Goal: Transaction & Acquisition: Purchase product/service

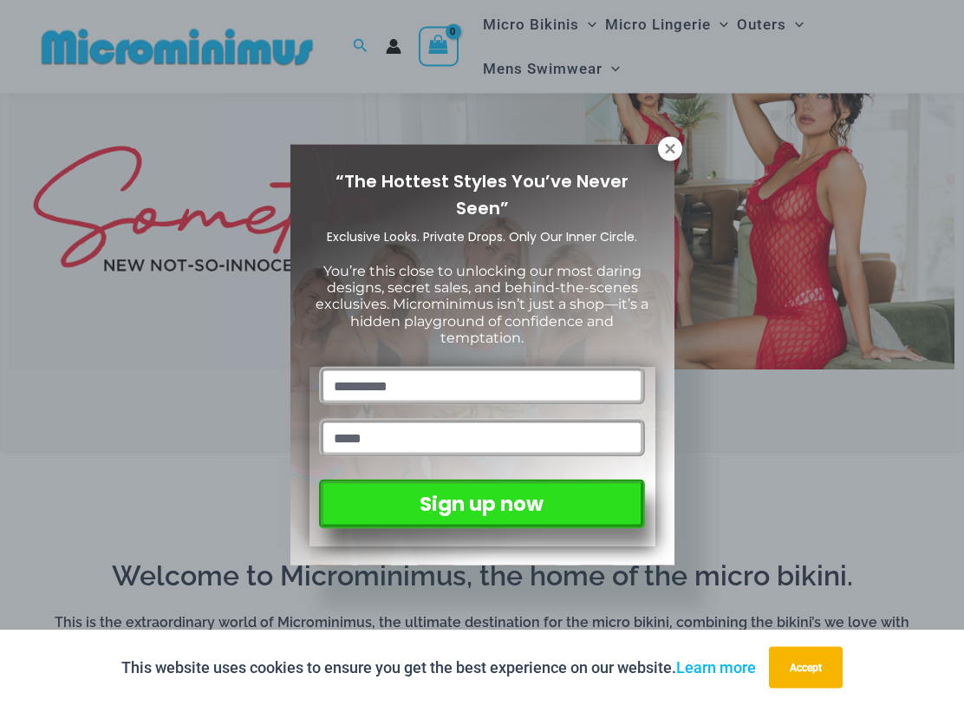
scroll to position [120, 0]
click at [674, 145] on icon at bounding box center [670, 149] width 16 height 16
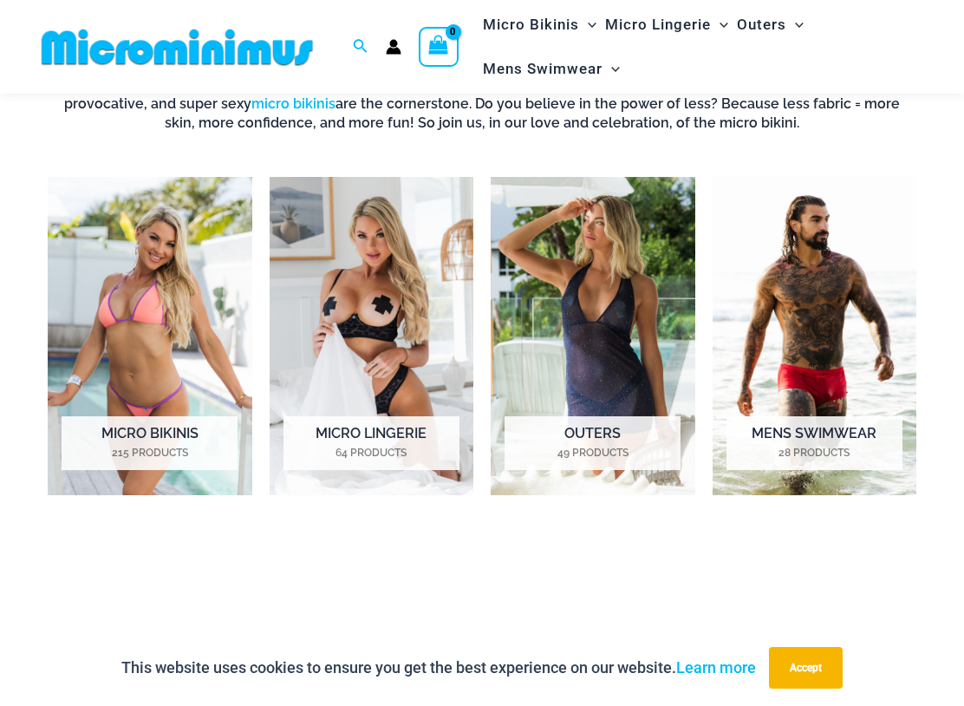
scroll to position [678, 0]
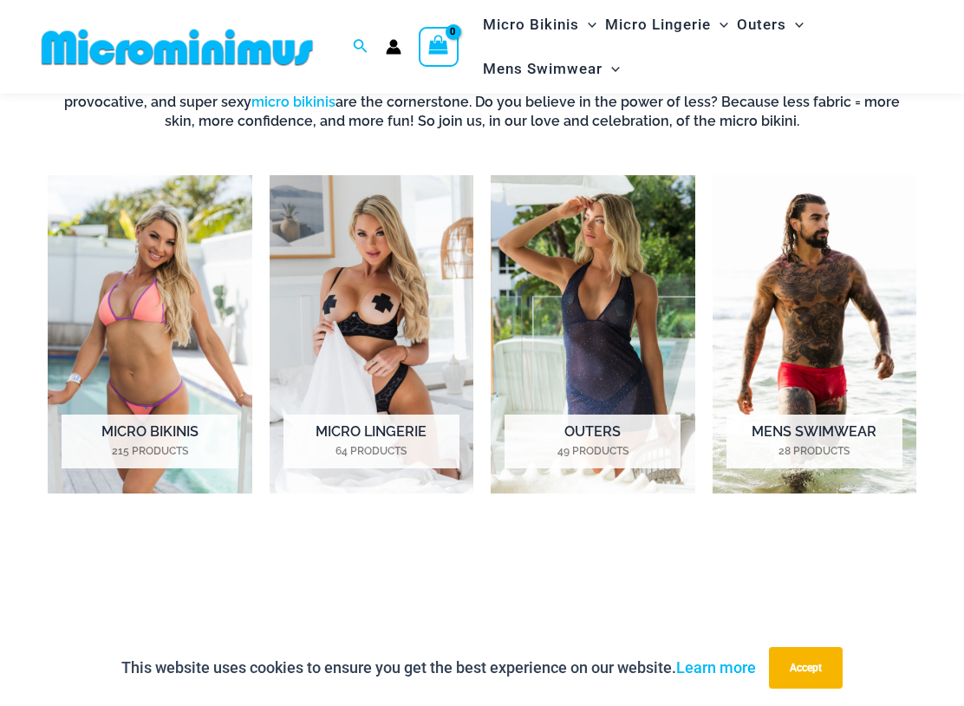
click at [369, 435] on h2 "Micro Lingerie 64 Products" at bounding box center [371, 441] width 176 height 54
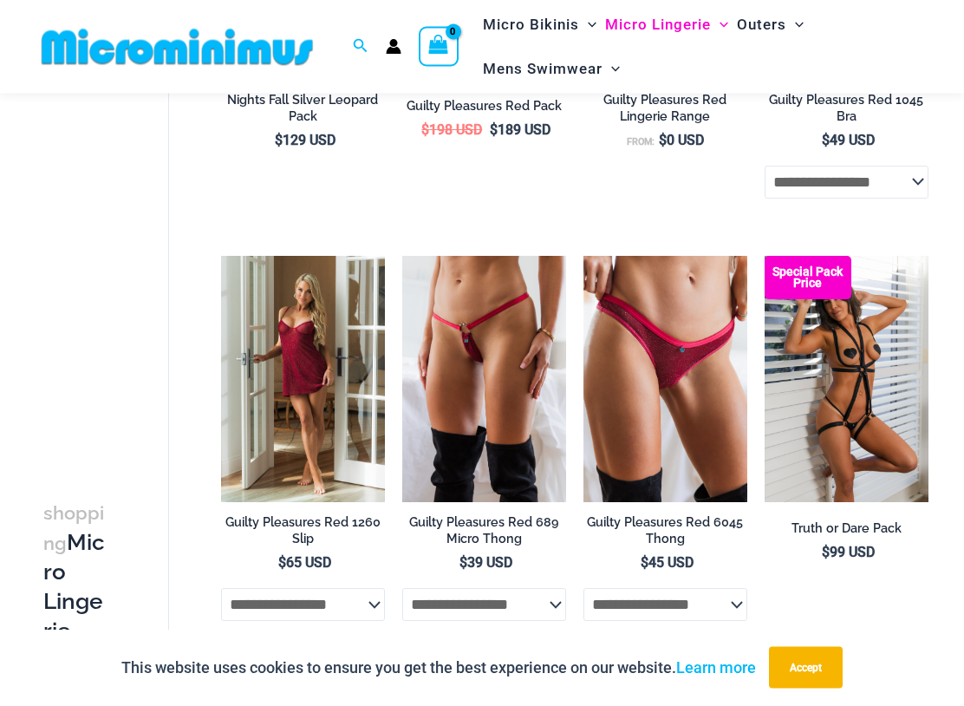
scroll to position [553, 0]
click at [402, 256] on img at bounding box center [402, 256] width 0 height 0
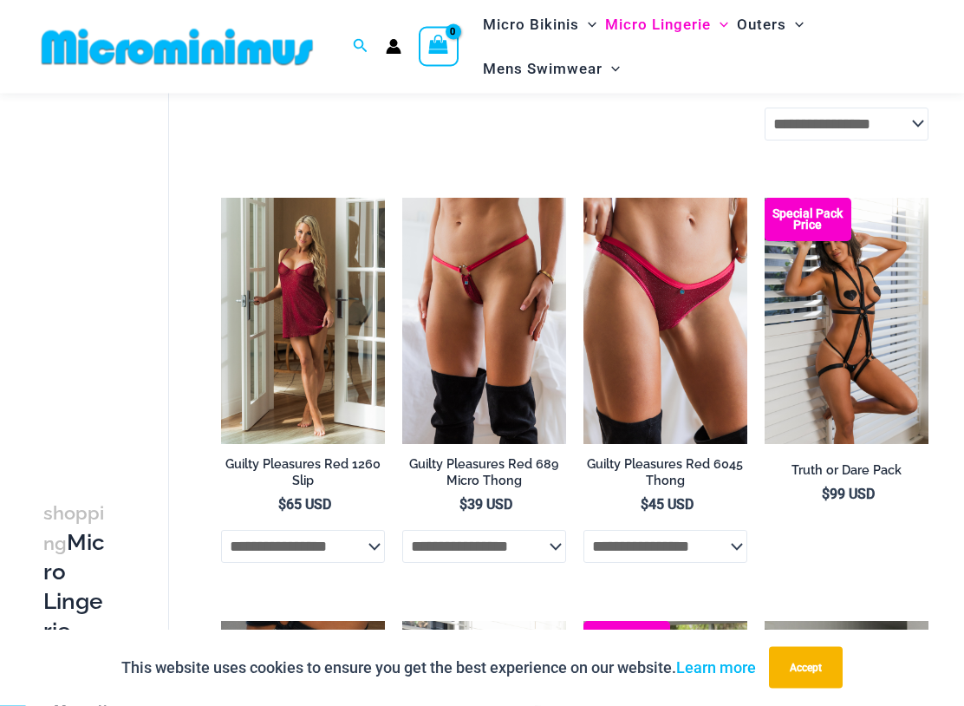
scroll to position [611, 0]
click at [221, 198] on img at bounding box center [221, 198] width 0 height 0
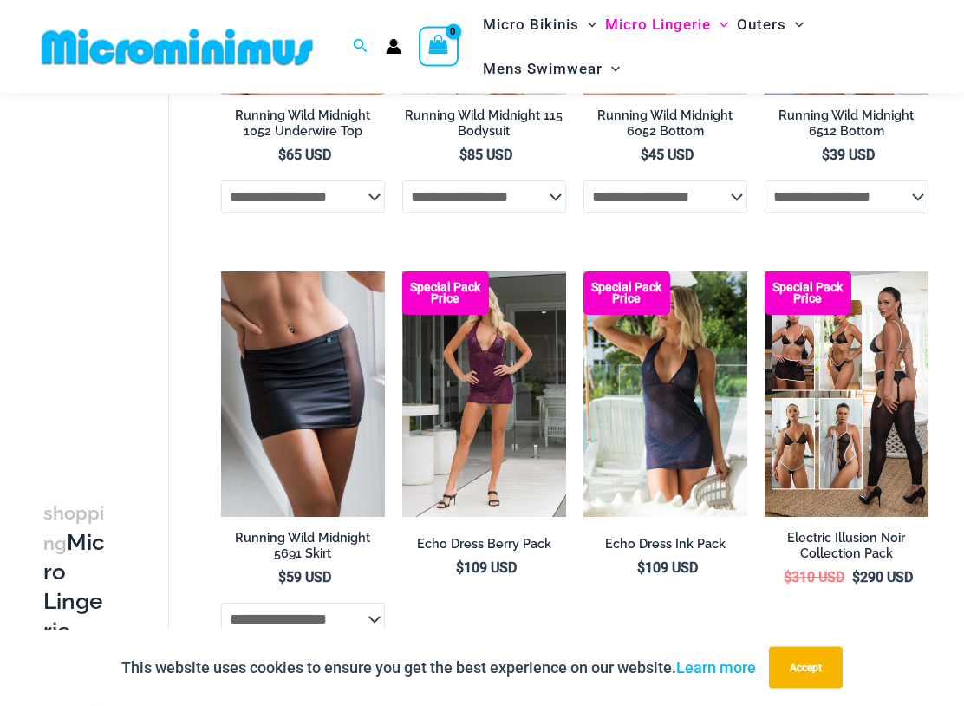
scroll to position [1805, 0]
click at [221, 271] on img at bounding box center [221, 271] width 0 height 0
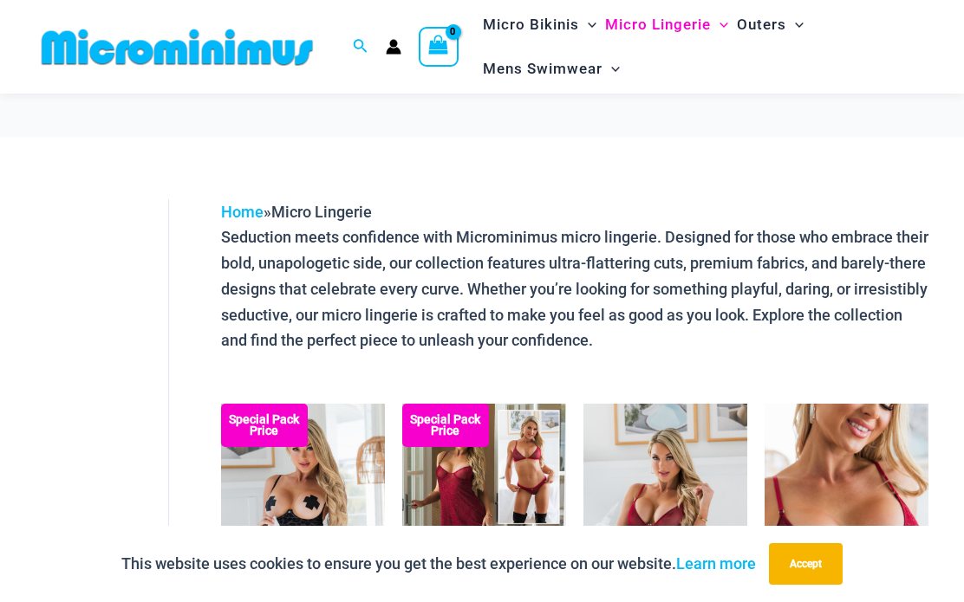
scroll to position [1908, 0]
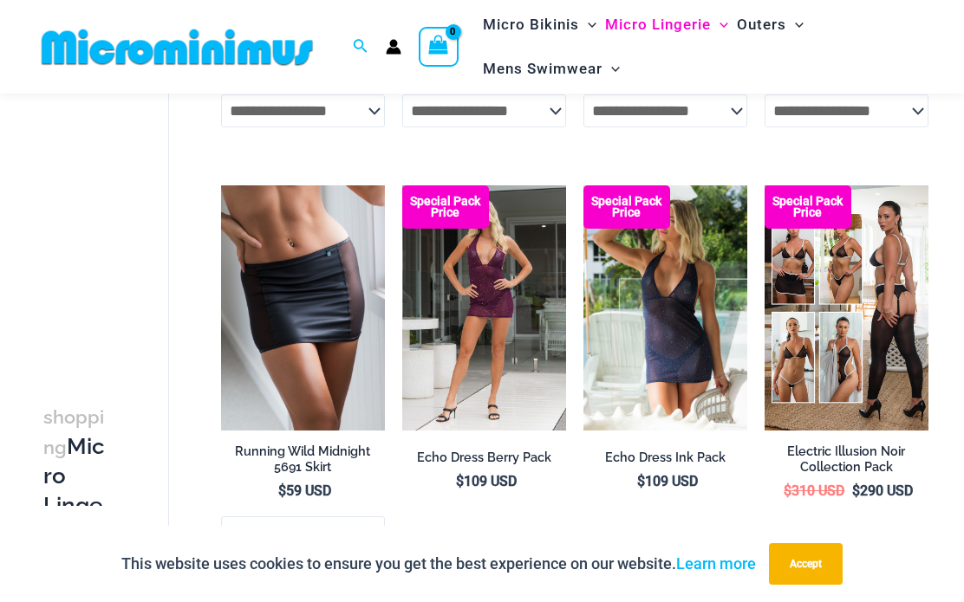
click at [764, 185] on img at bounding box center [764, 185] width 0 height 0
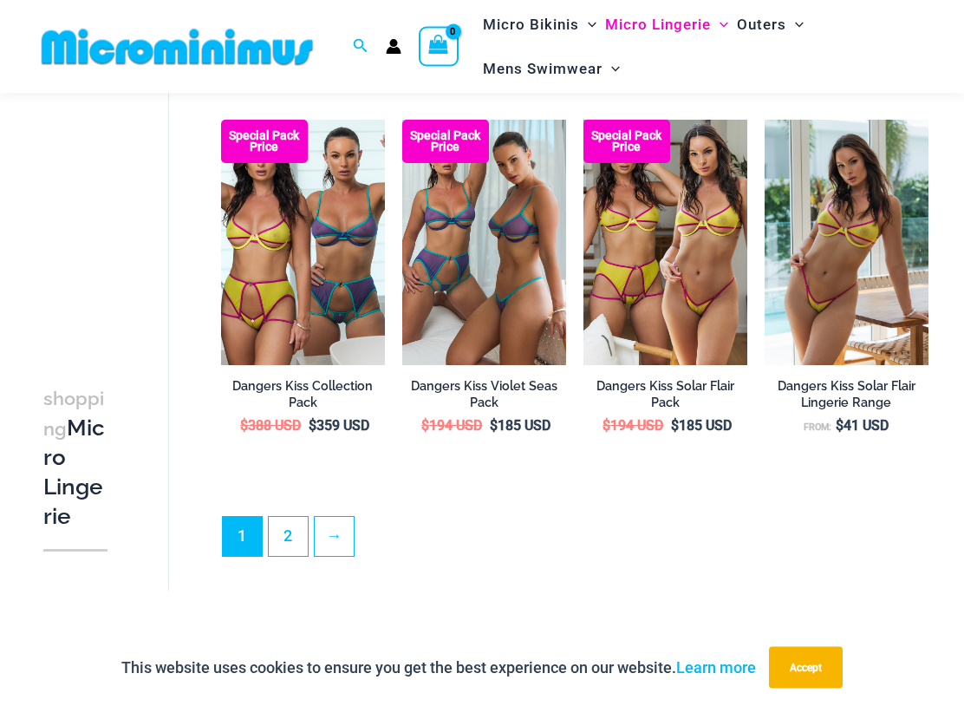
scroll to position [3224, 0]
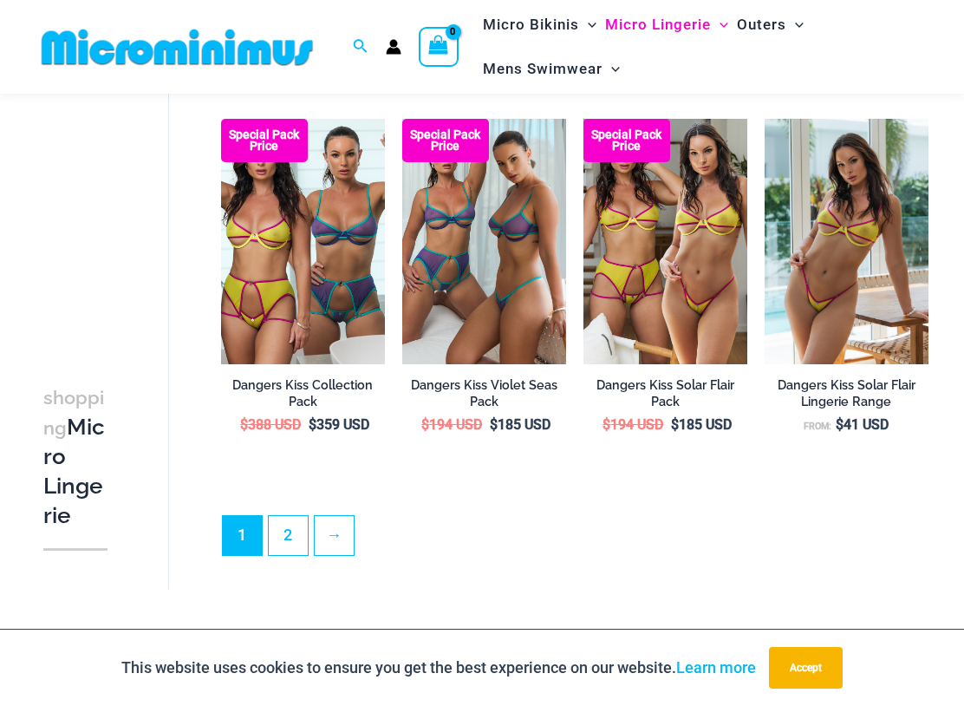
click at [296, 516] on link "2" at bounding box center [288, 535] width 39 height 39
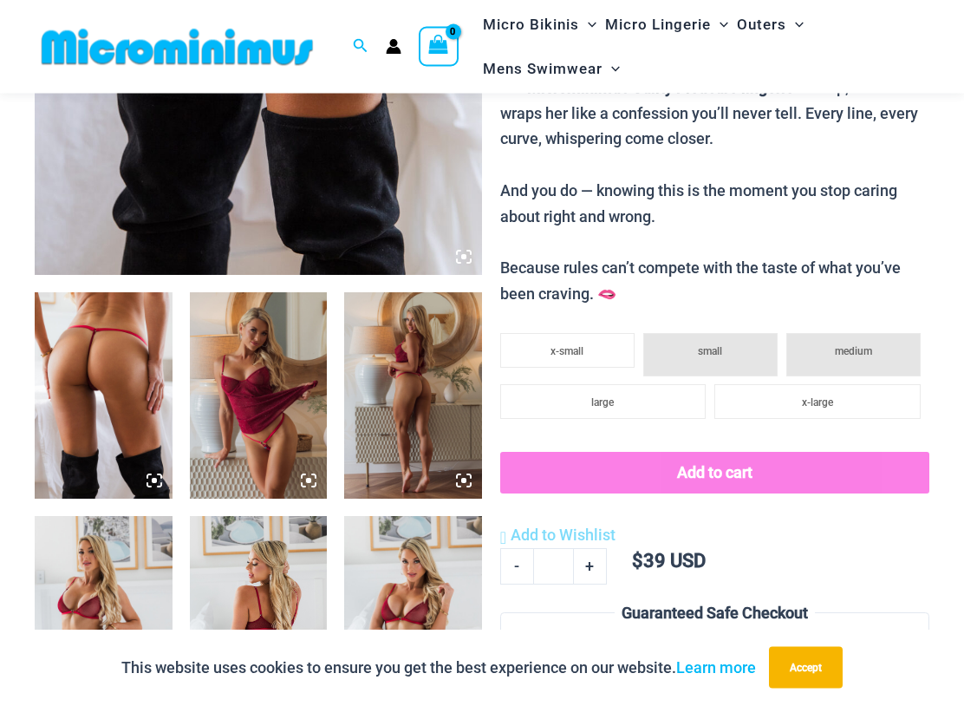
scroll to position [548, 0]
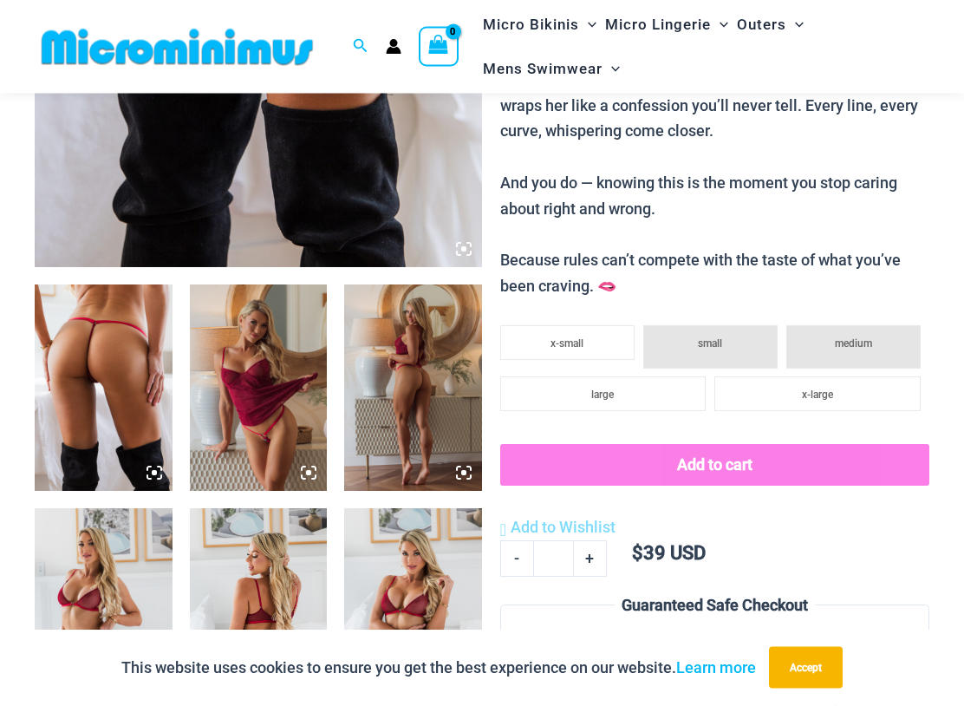
click at [106, 380] on img at bounding box center [104, 388] width 138 height 206
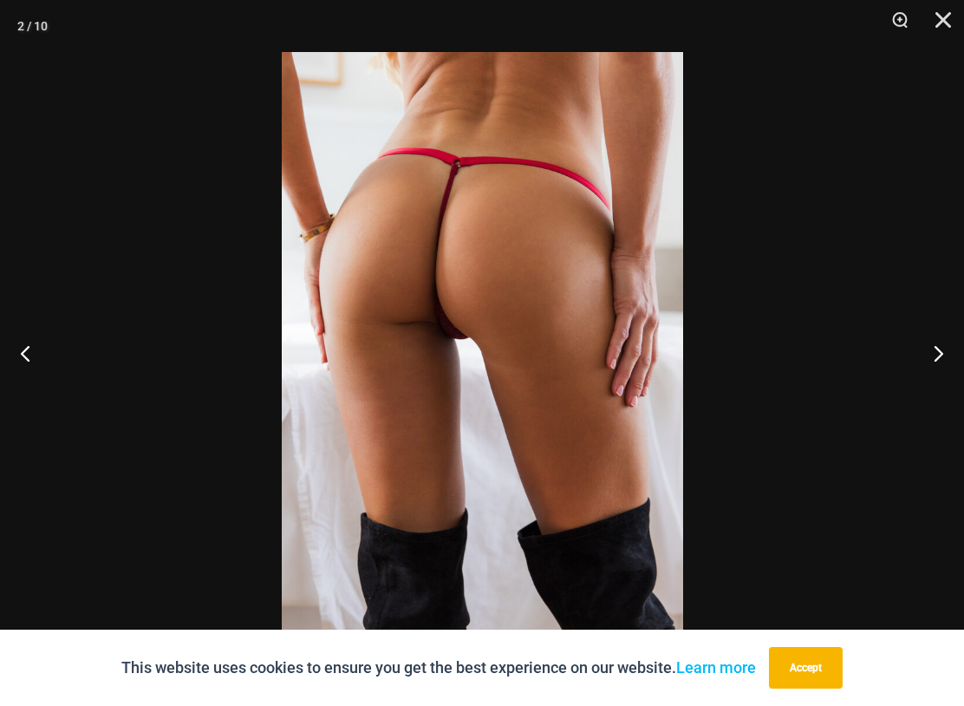
click at [933, 354] on button "Next" at bounding box center [931, 352] width 65 height 87
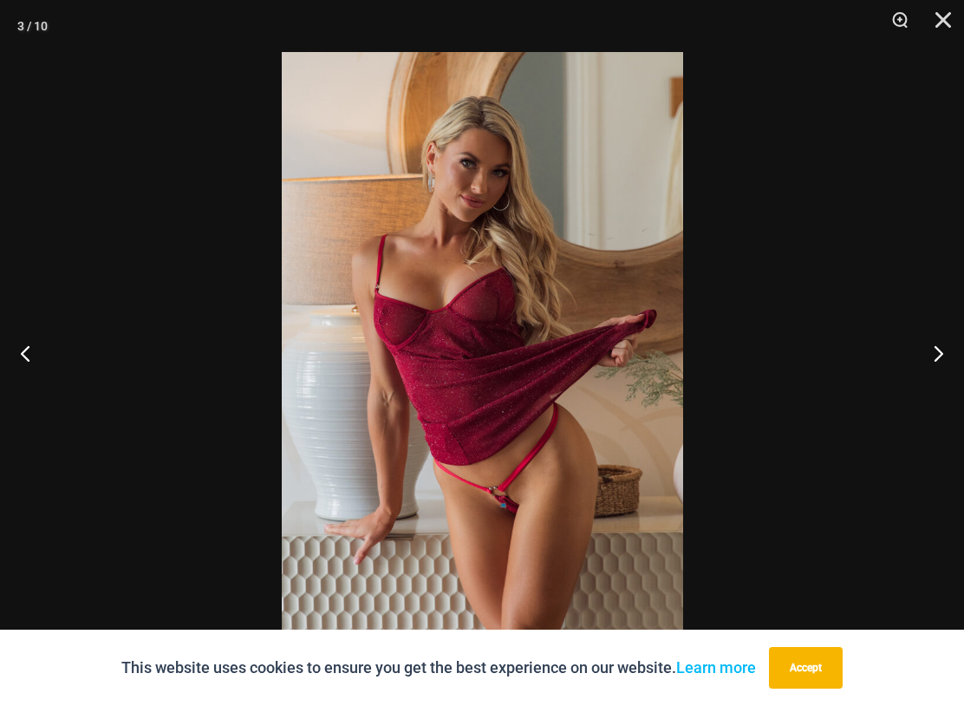
click at [943, 354] on button "Next" at bounding box center [931, 352] width 65 height 87
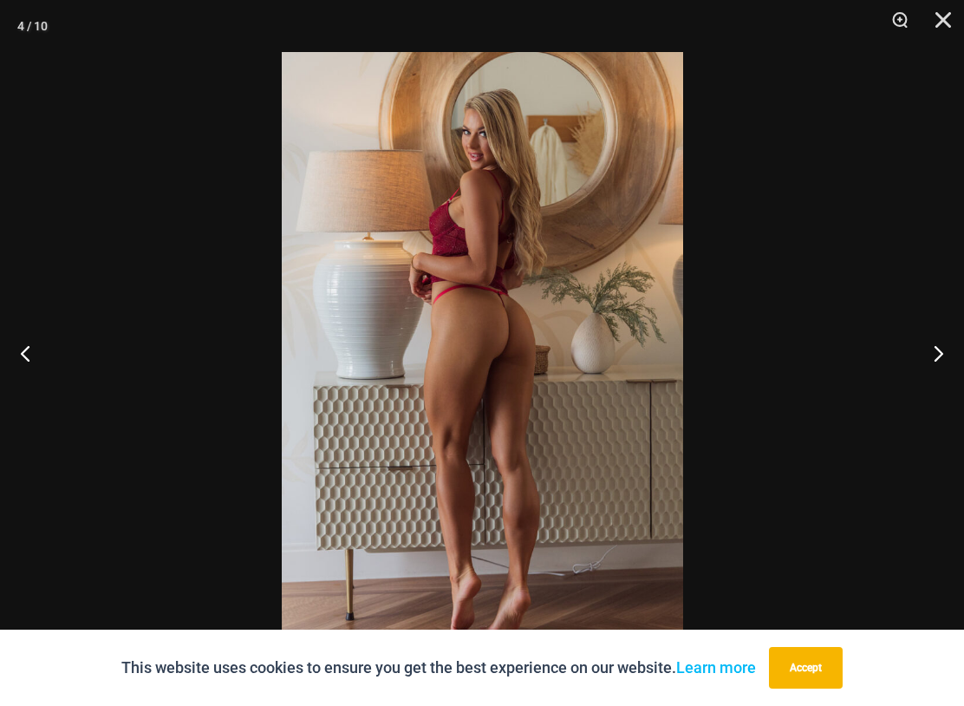
click at [949, 348] on button "Next" at bounding box center [931, 352] width 65 height 87
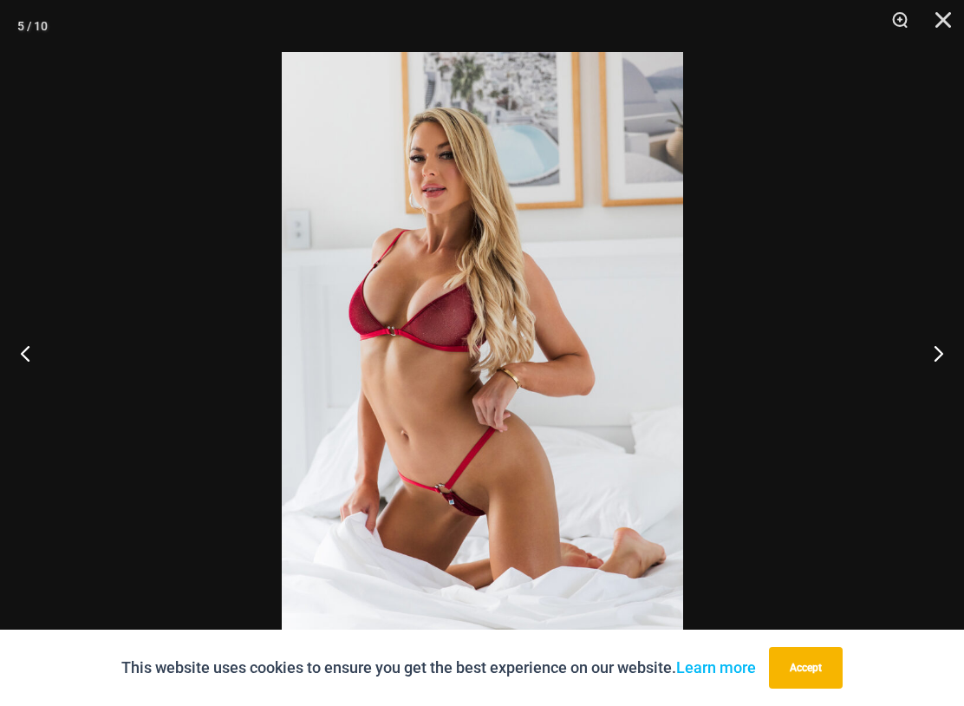
click at [940, 363] on button "Next" at bounding box center [931, 352] width 65 height 87
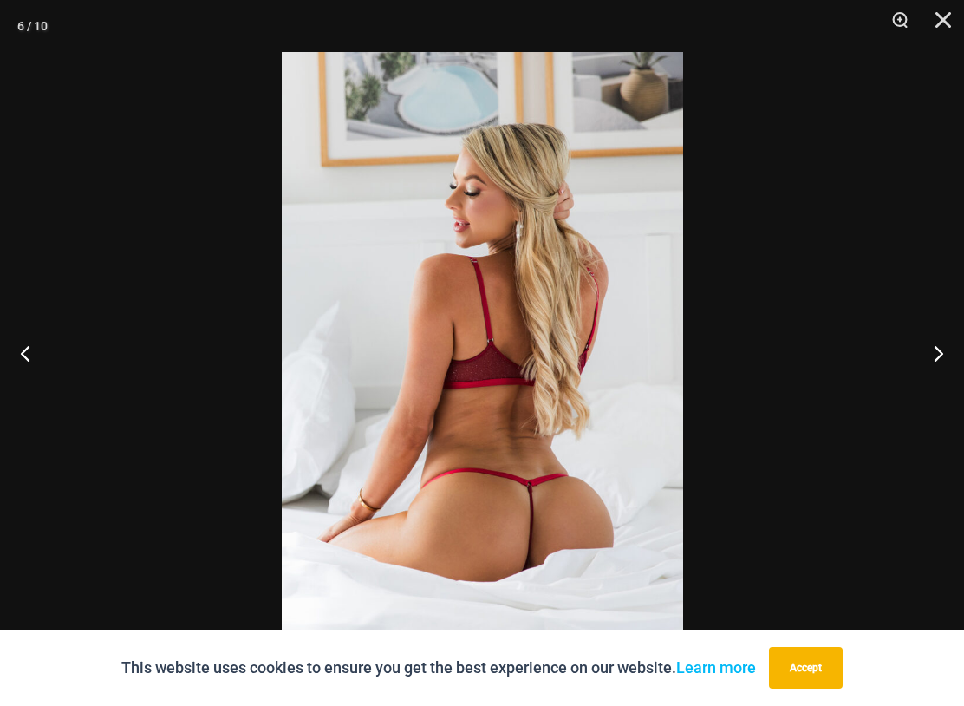
click at [943, 357] on button "Next" at bounding box center [931, 352] width 65 height 87
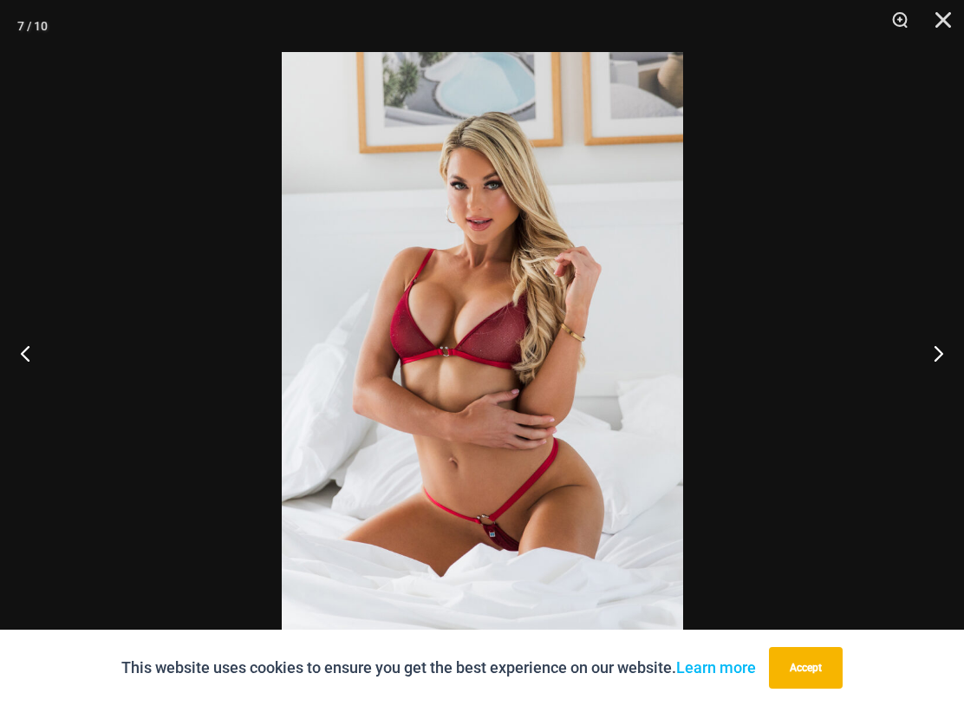
click at [938, 359] on button "Next" at bounding box center [931, 352] width 65 height 87
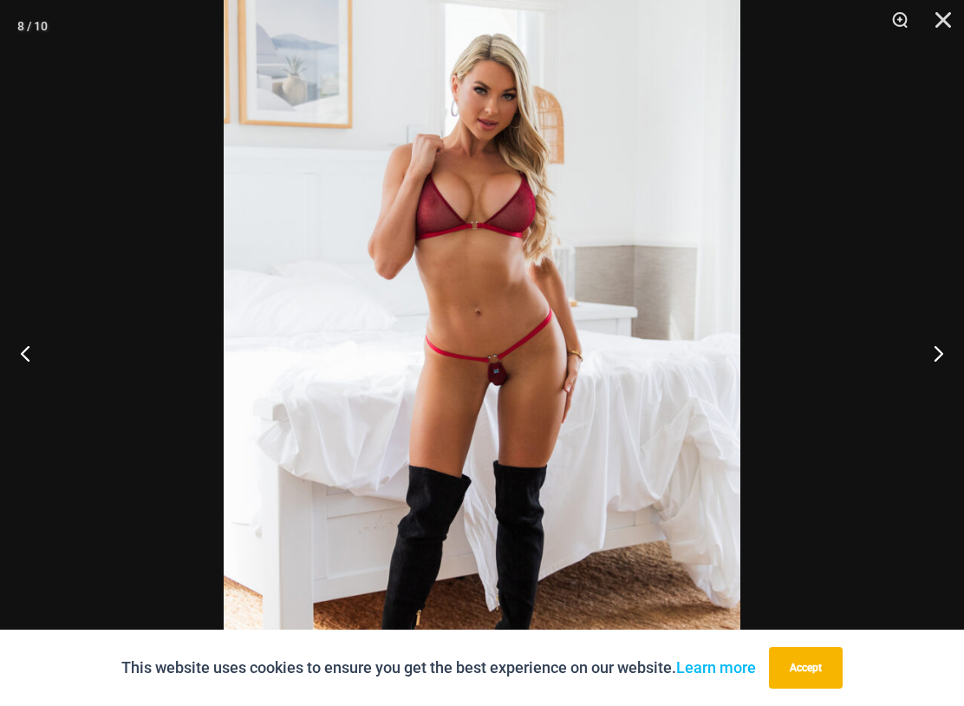
click at [942, 355] on button "Next" at bounding box center [931, 352] width 65 height 87
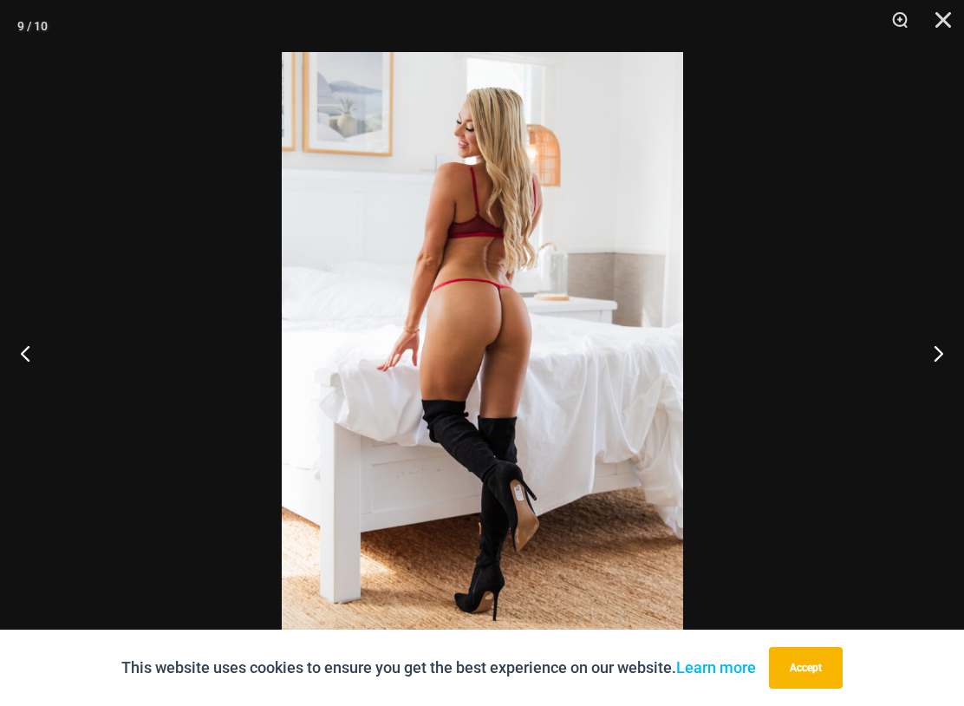
click at [937, 354] on button "Next" at bounding box center [931, 352] width 65 height 87
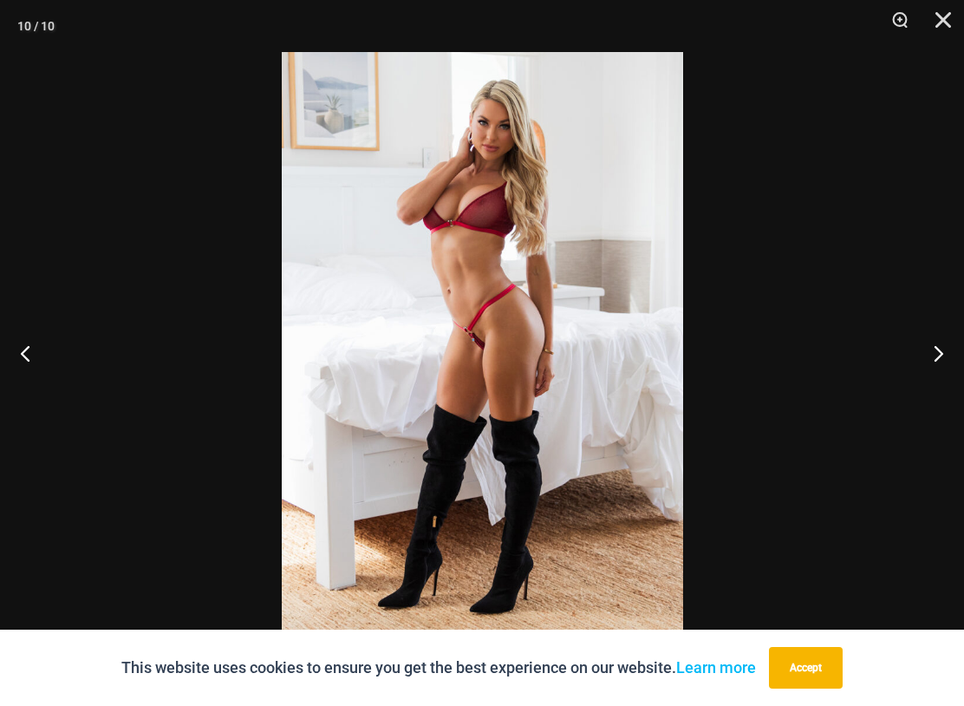
click at [32, 348] on button "Previous" at bounding box center [32, 352] width 65 height 87
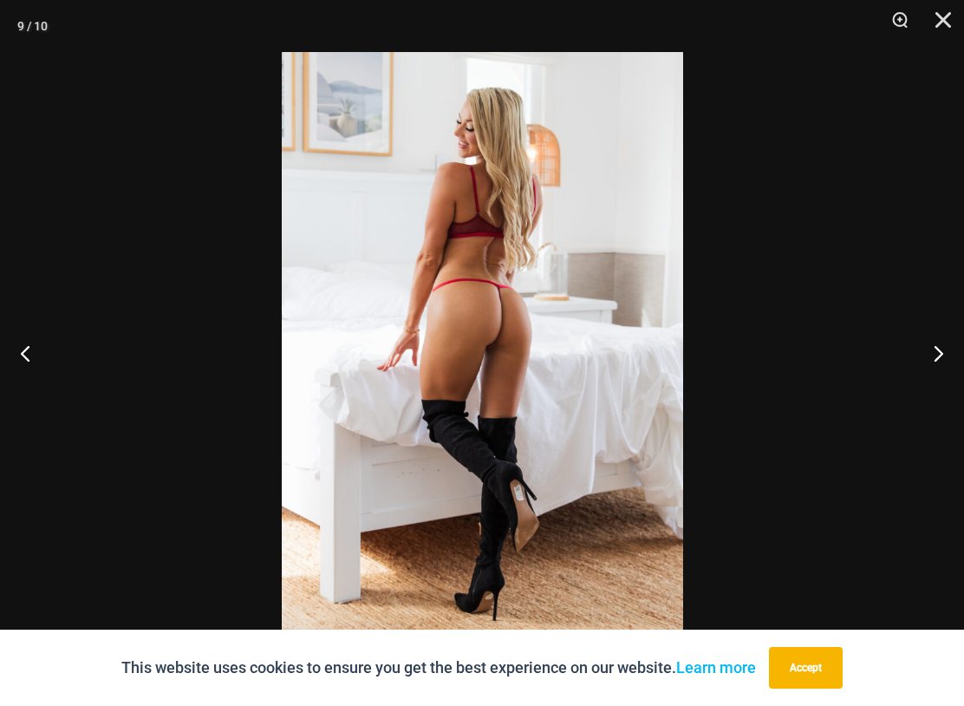
click at [940, 355] on button "Next" at bounding box center [931, 352] width 65 height 87
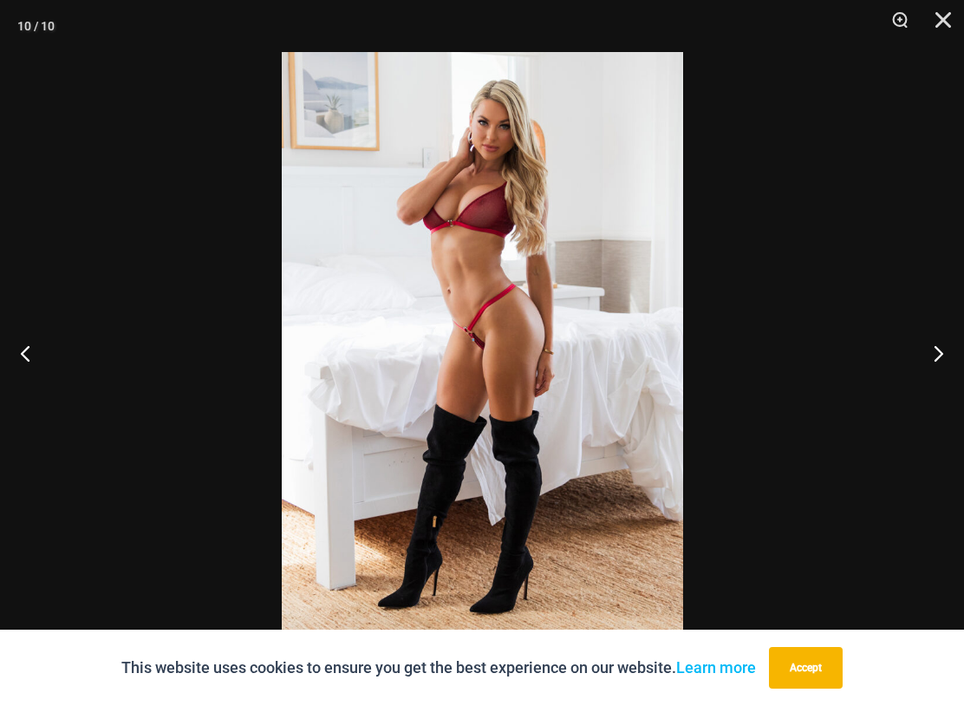
click at [939, 355] on button "Next" at bounding box center [931, 352] width 65 height 87
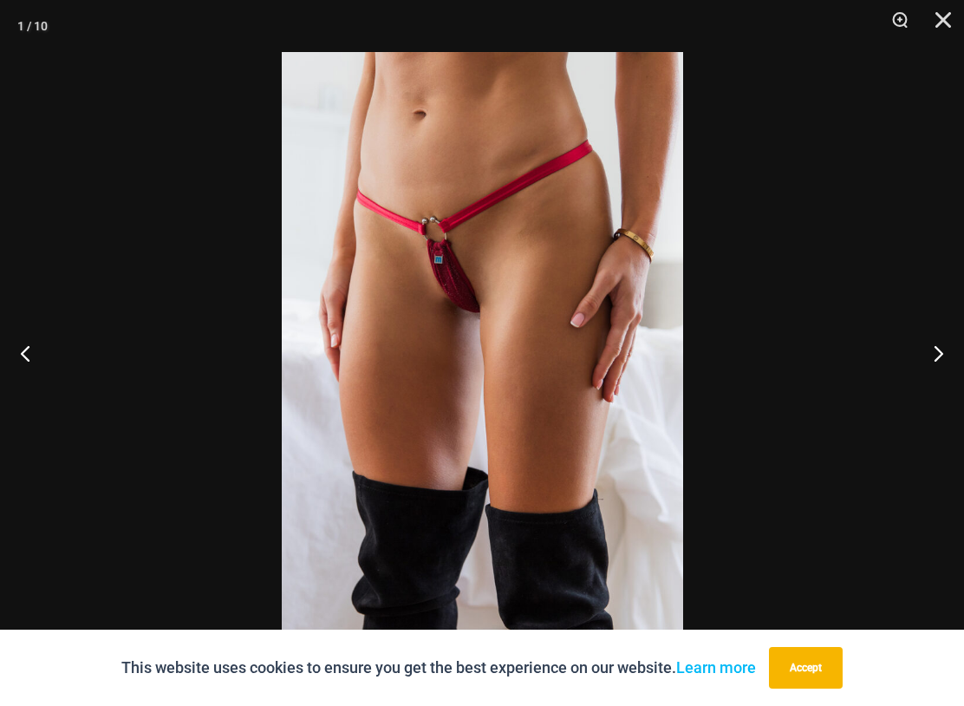
click at [942, 355] on button "Next" at bounding box center [931, 352] width 65 height 87
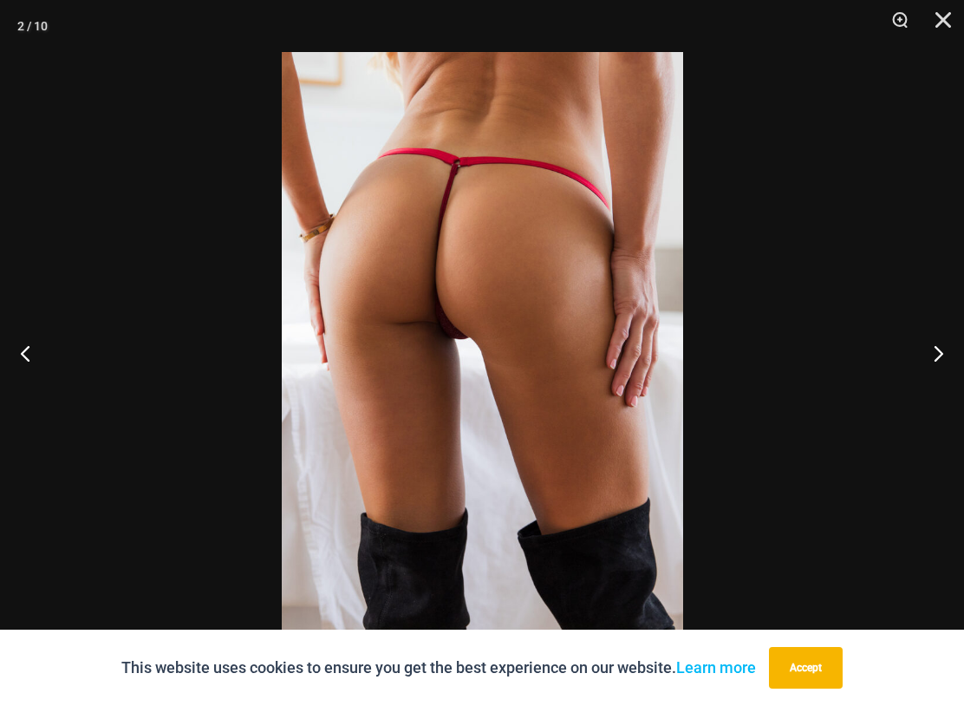
click at [23, 342] on button "Previous" at bounding box center [32, 352] width 65 height 87
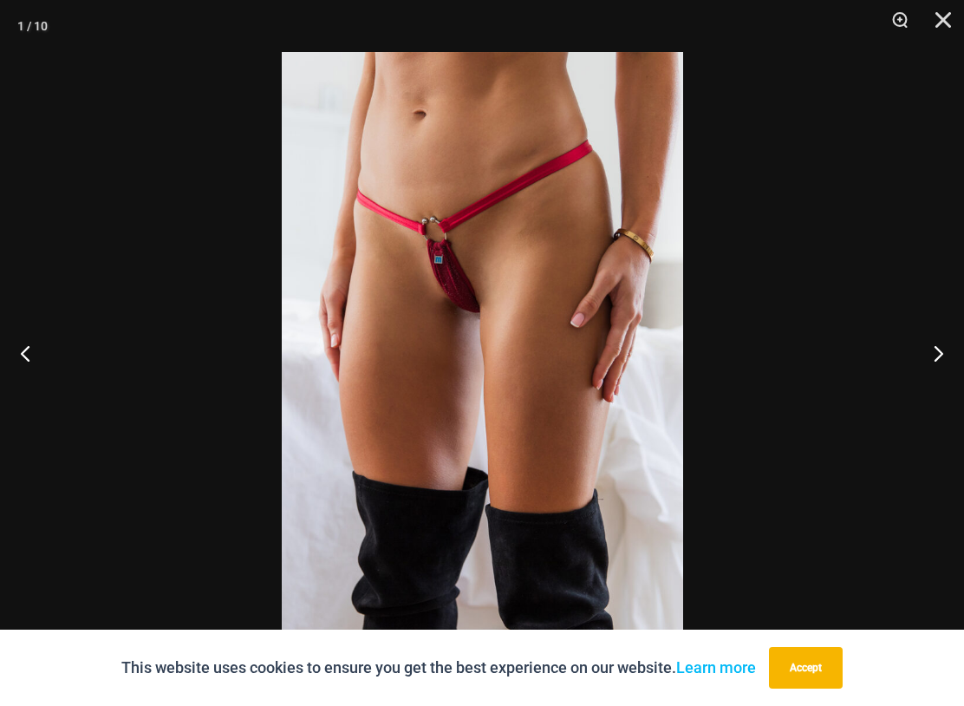
click at [941, 354] on button "Next" at bounding box center [931, 352] width 65 height 87
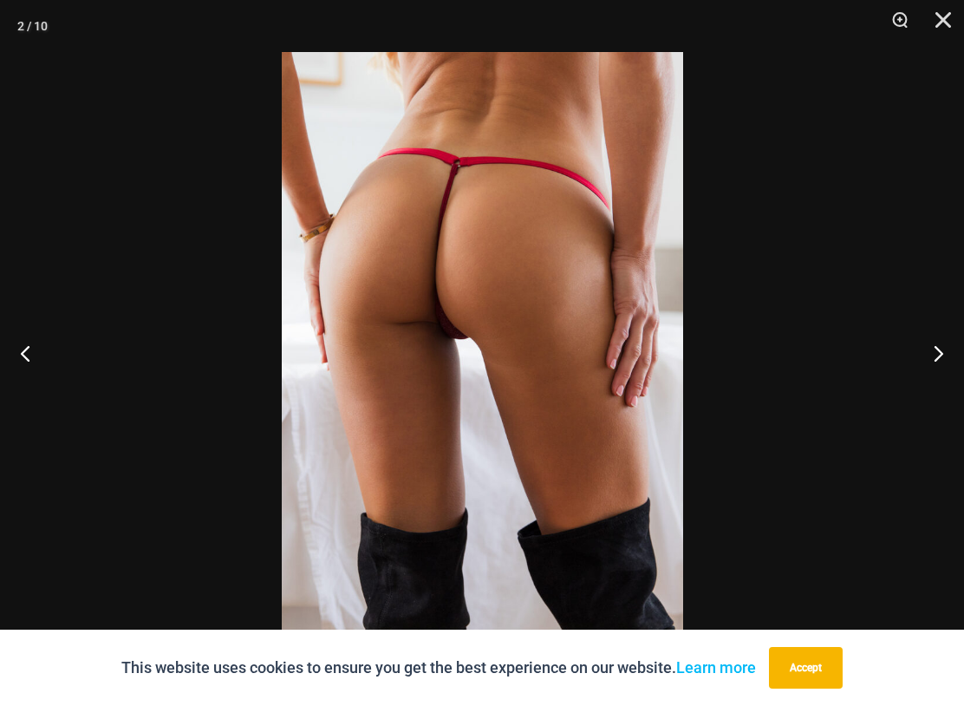
click at [943, 20] on button "Close" at bounding box center [936, 26] width 43 height 52
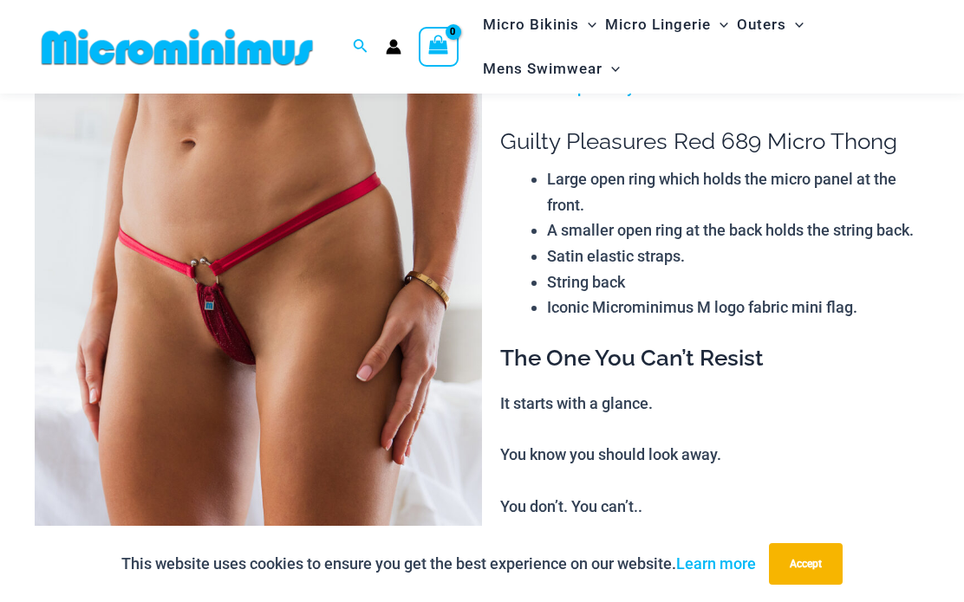
scroll to position [0, 0]
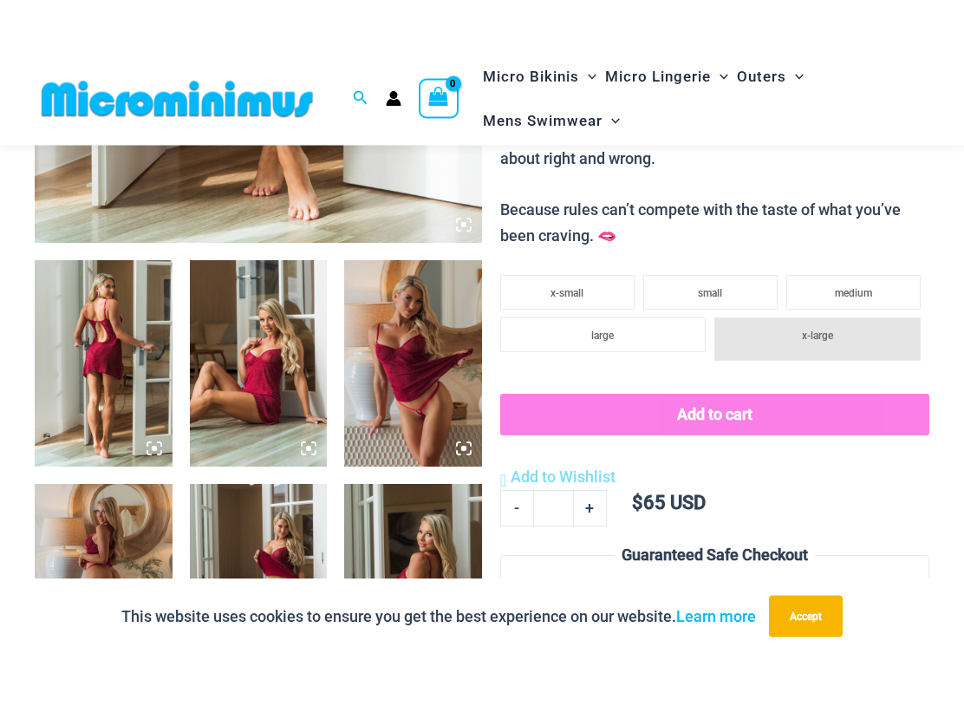
scroll to position [618, 0]
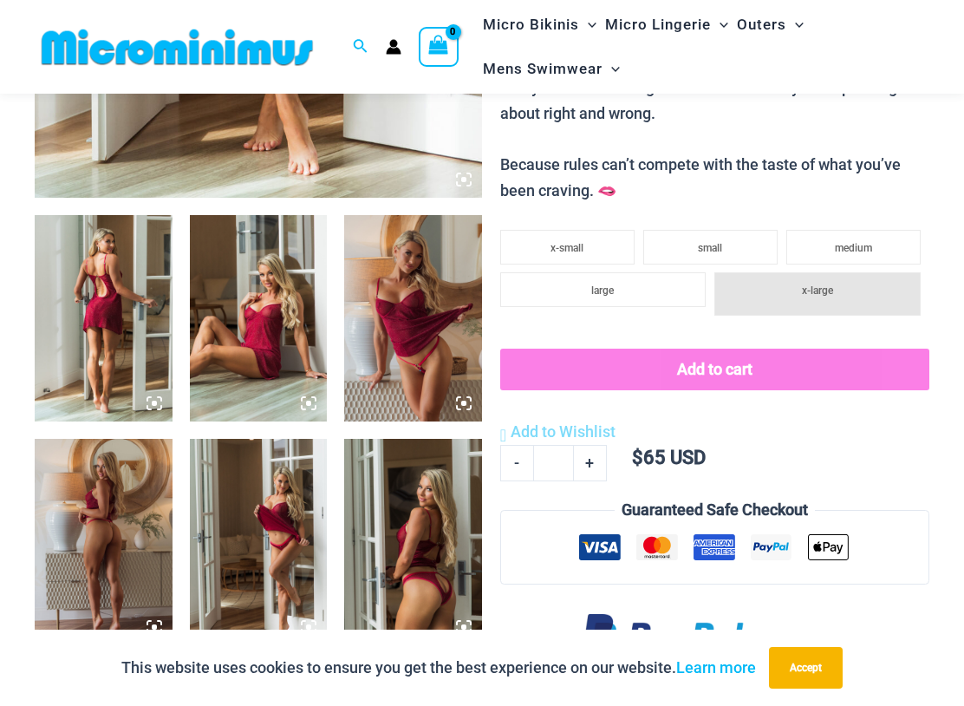
click at [108, 316] on img at bounding box center [104, 318] width 138 height 206
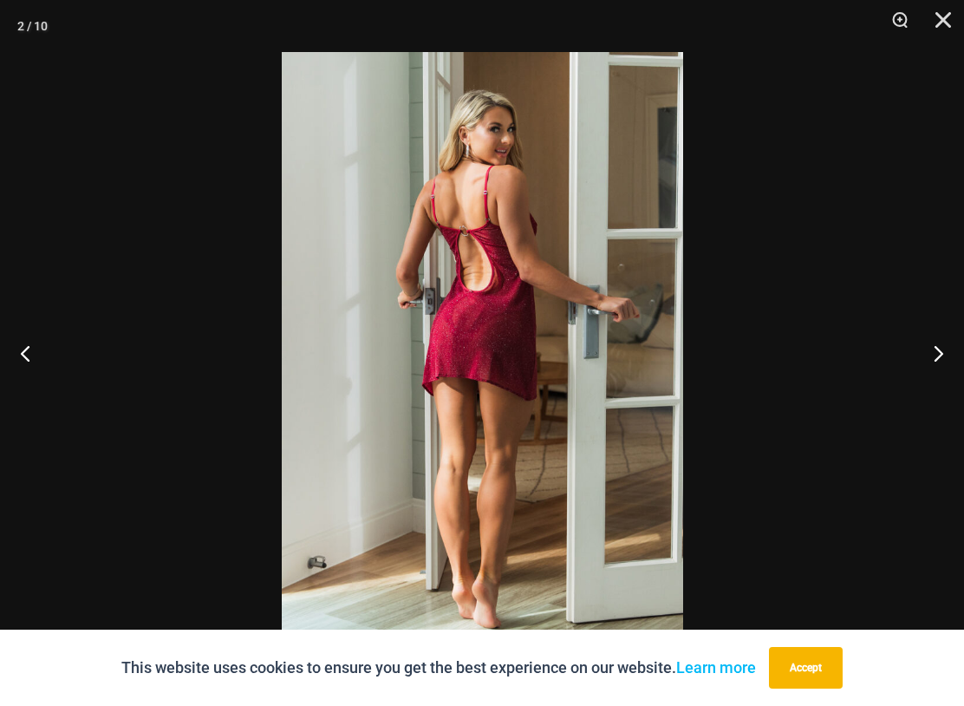
click at [945, 357] on button "Next" at bounding box center [931, 352] width 65 height 87
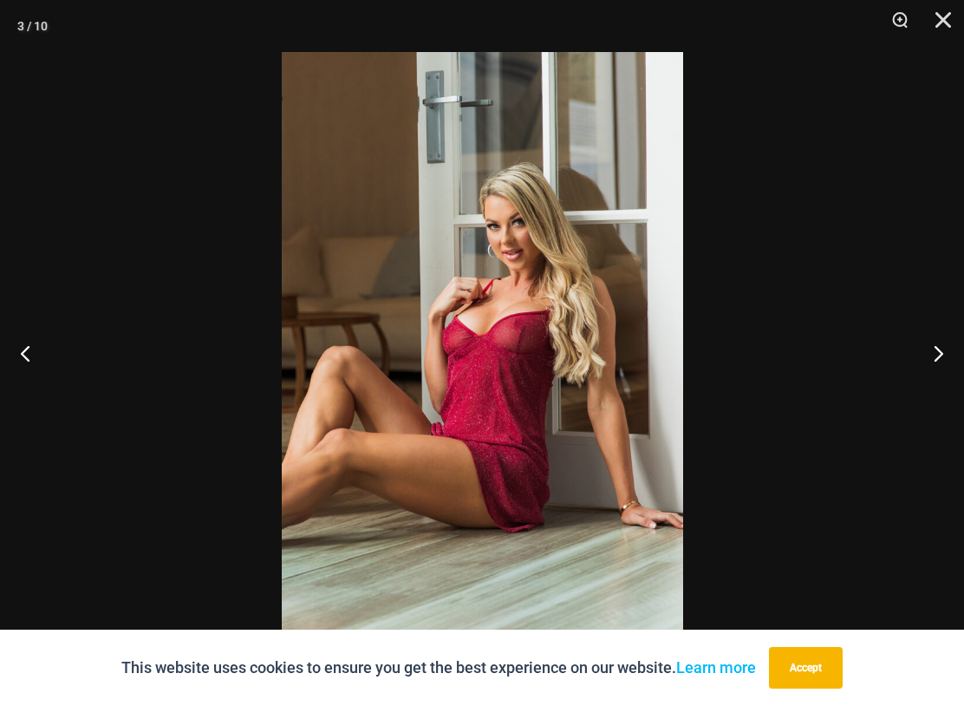
click at [948, 355] on button "Next" at bounding box center [931, 352] width 65 height 87
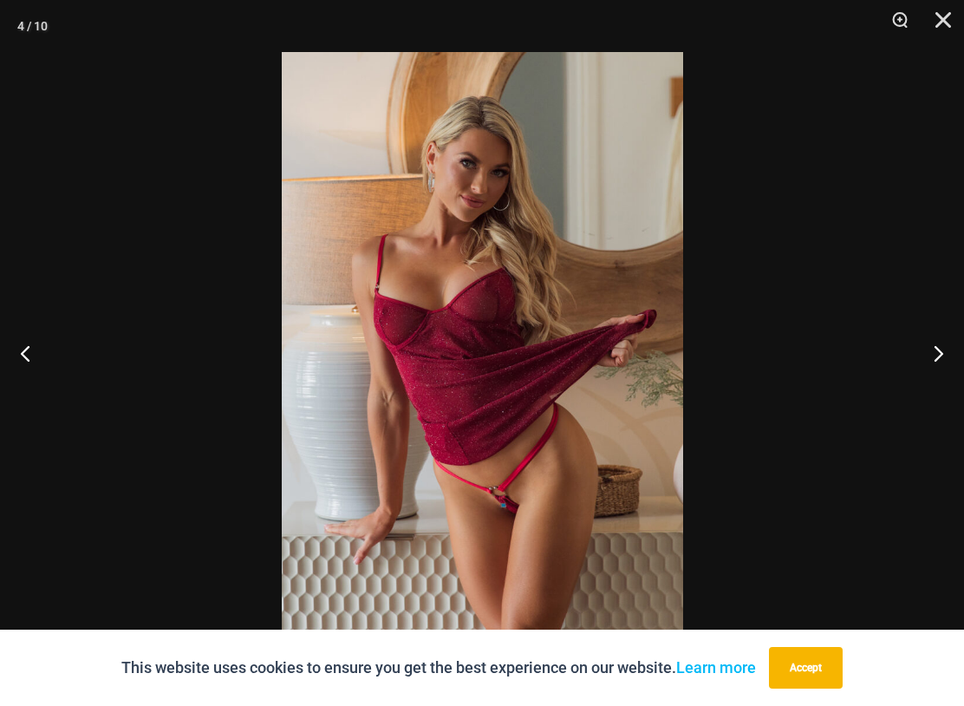
click at [941, 361] on button "Next" at bounding box center [931, 352] width 65 height 87
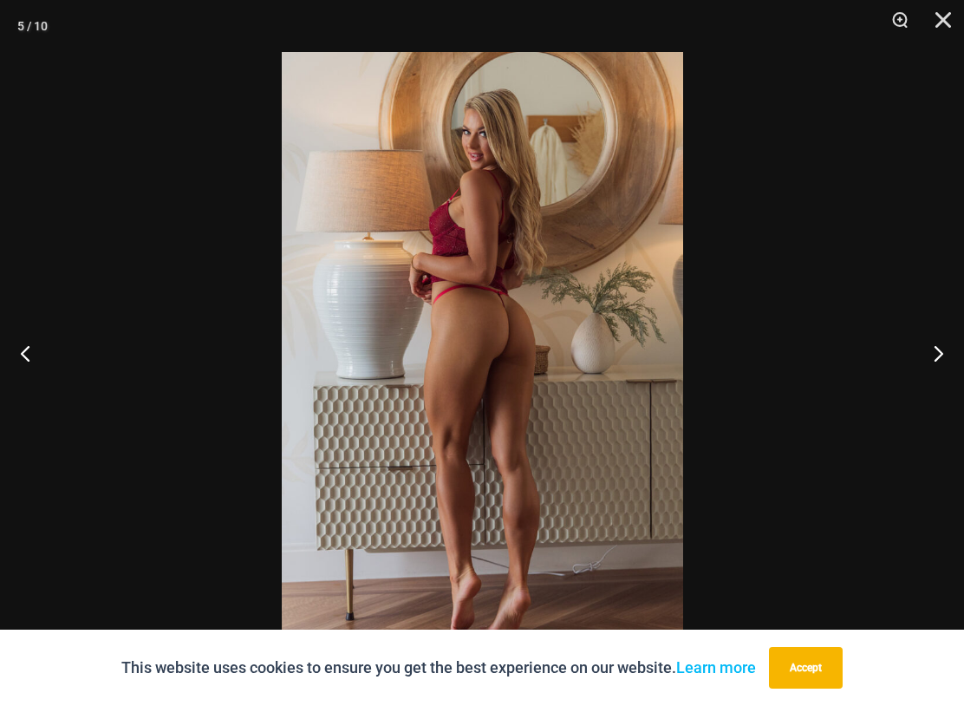
click at [940, 362] on button "Next" at bounding box center [931, 352] width 65 height 87
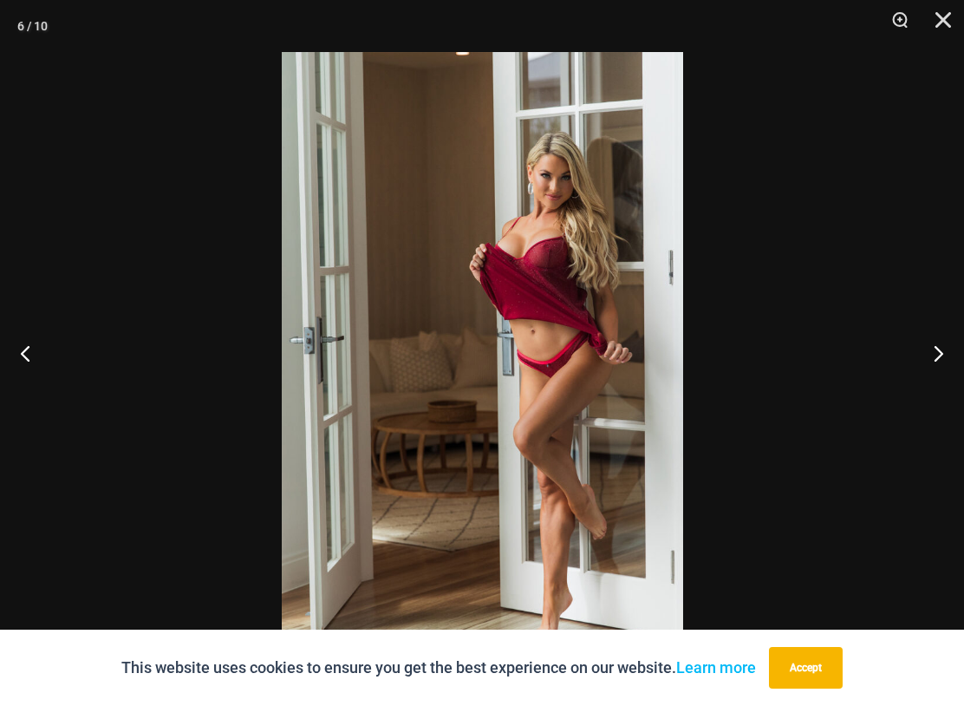
click at [944, 363] on button "Next" at bounding box center [931, 352] width 65 height 87
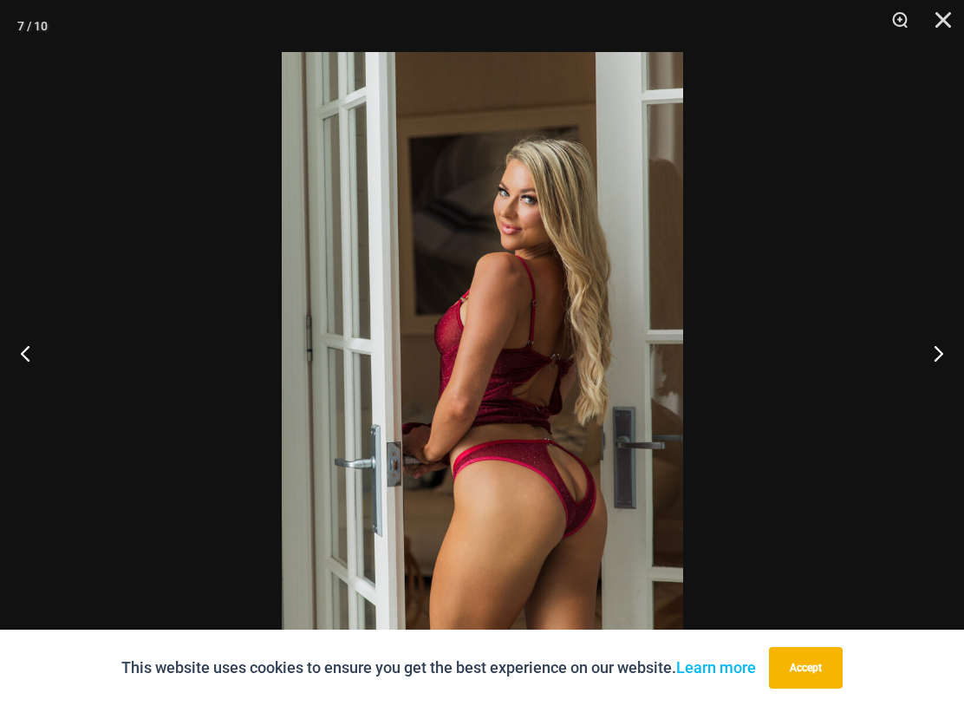
click at [944, 365] on button "Next" at bounding box center [931, 352] width 65 height 87
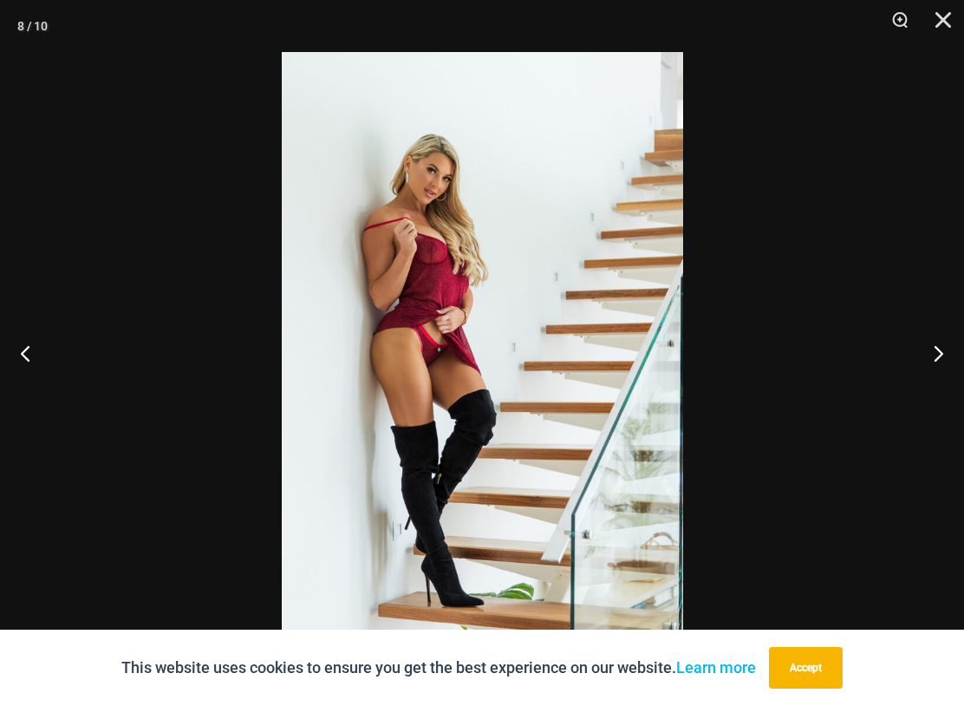
click at [940, 368] on button "Next" at bounding box center [931, 352] width 65 height 87
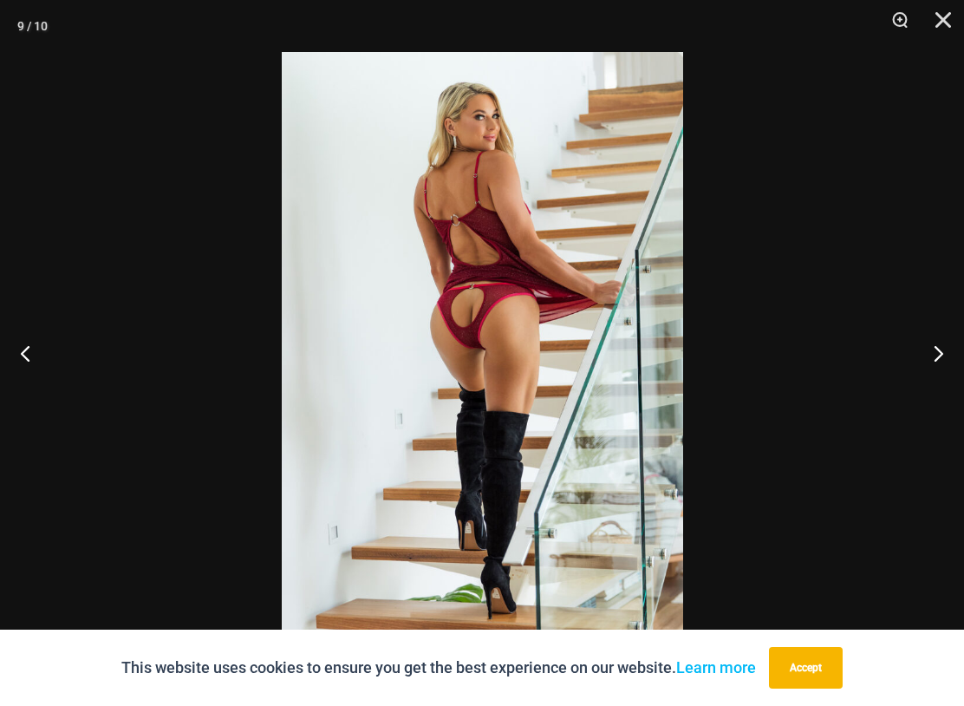
click at [940, 369] on button "Next" at bounding box center [931, 352] width 65 height 87
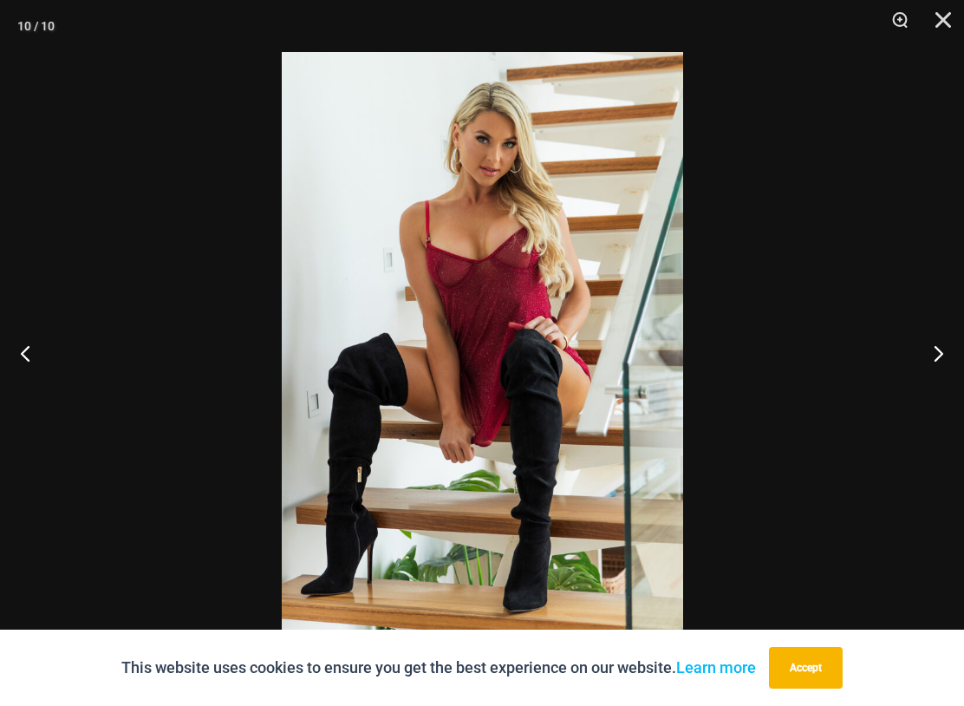
click at [21, 346] on button "Previous" at bounding box center [32, 352] width 65 height 87
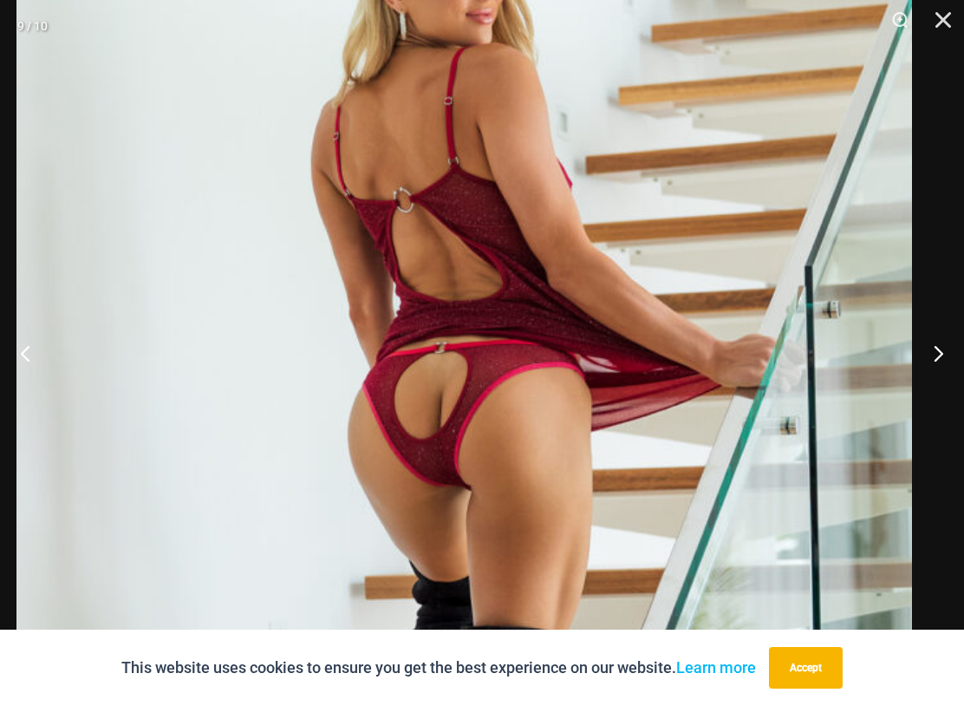
click at [937, 366] on button "Next" at bounding box center [931, 352] width 65 height 87
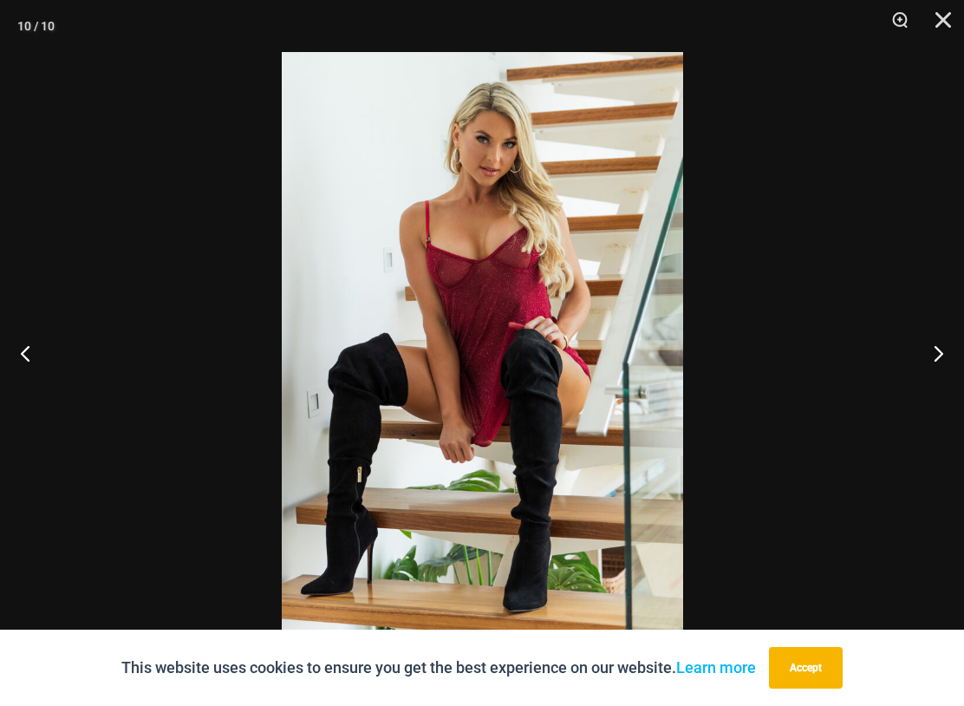
click at [941, 359] on button "Next" at bounding box center [931, 352] width 65 height 87
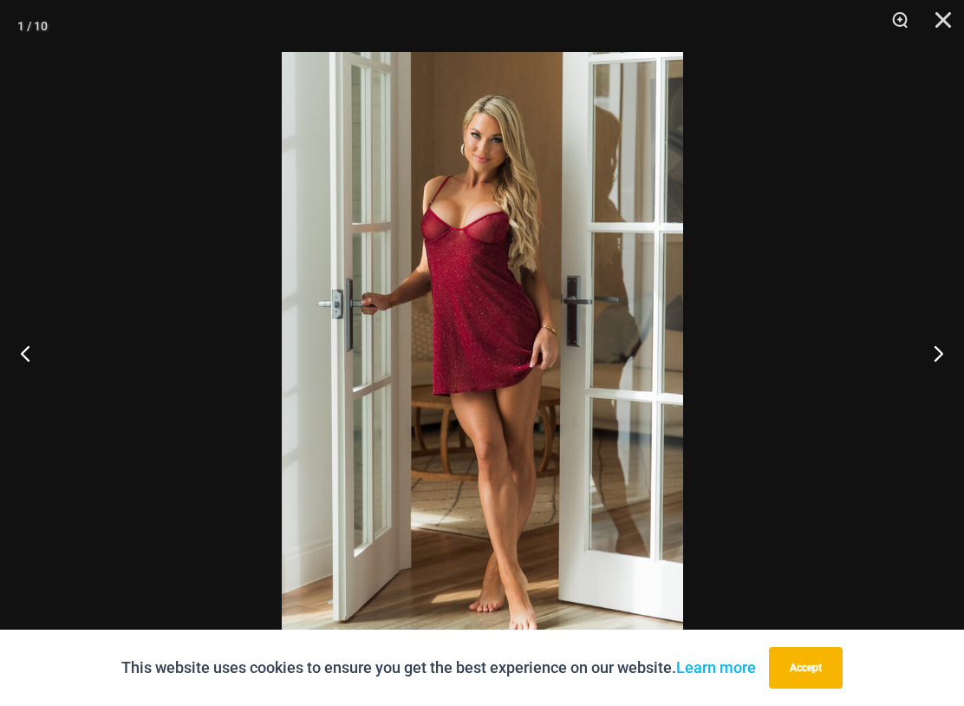
click at [939, 368] on button "Next" at bounding box center [931, 352] width 65 height 87
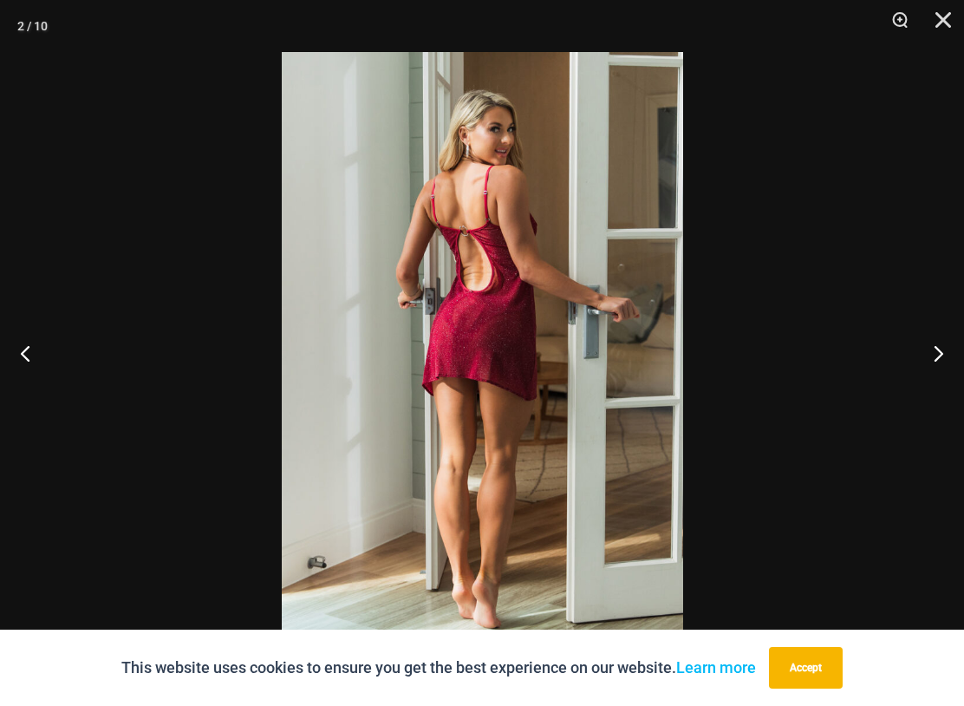
click at [938, 363] on button "Next" at bounding box center [931, 352] width 65 height 87
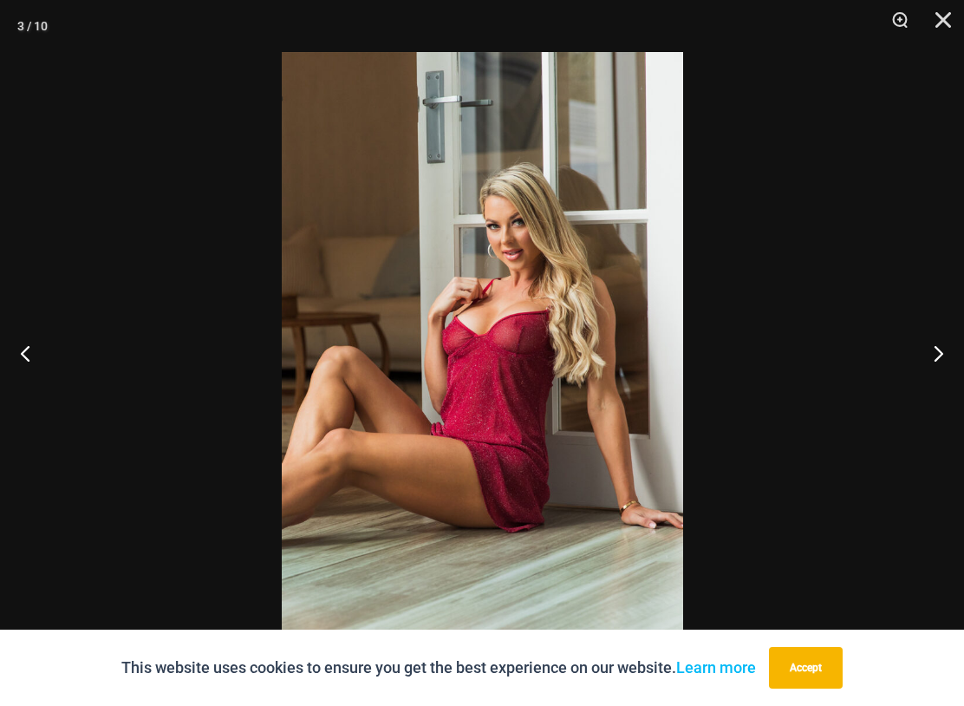
click at [938, 35] on button "Close" at bounding box center [936, 26] width 43 height 52
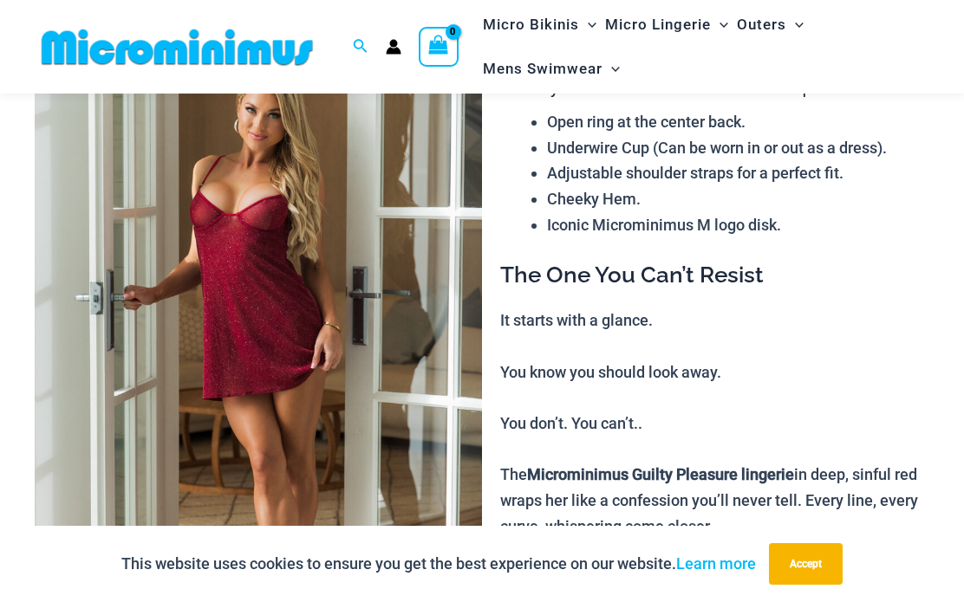
scroll to position [90, 0]
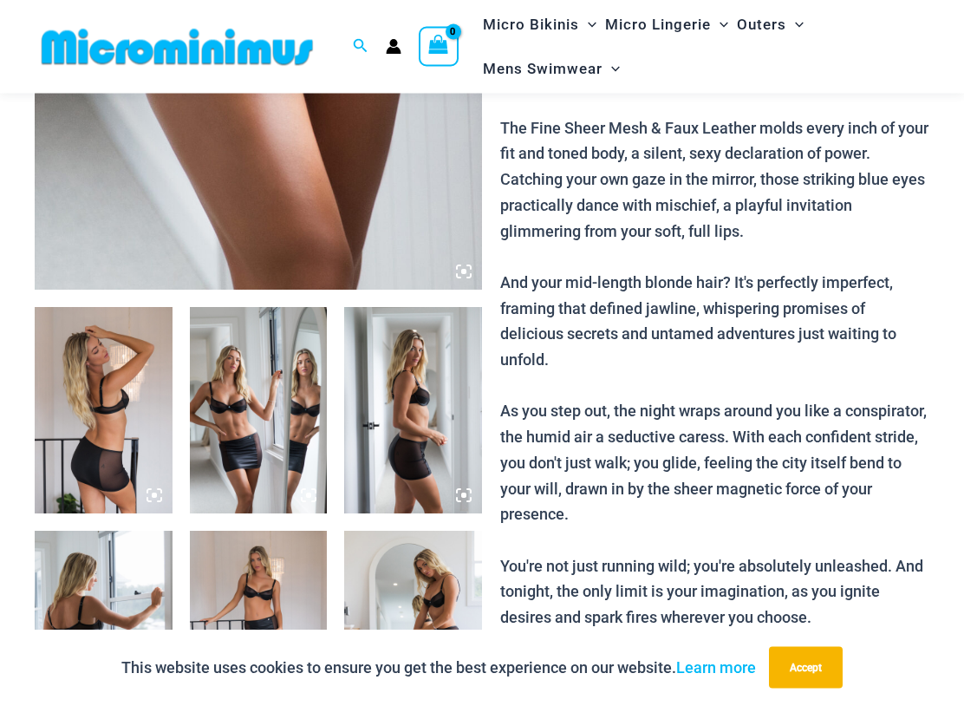
scroll to position [530, 0]
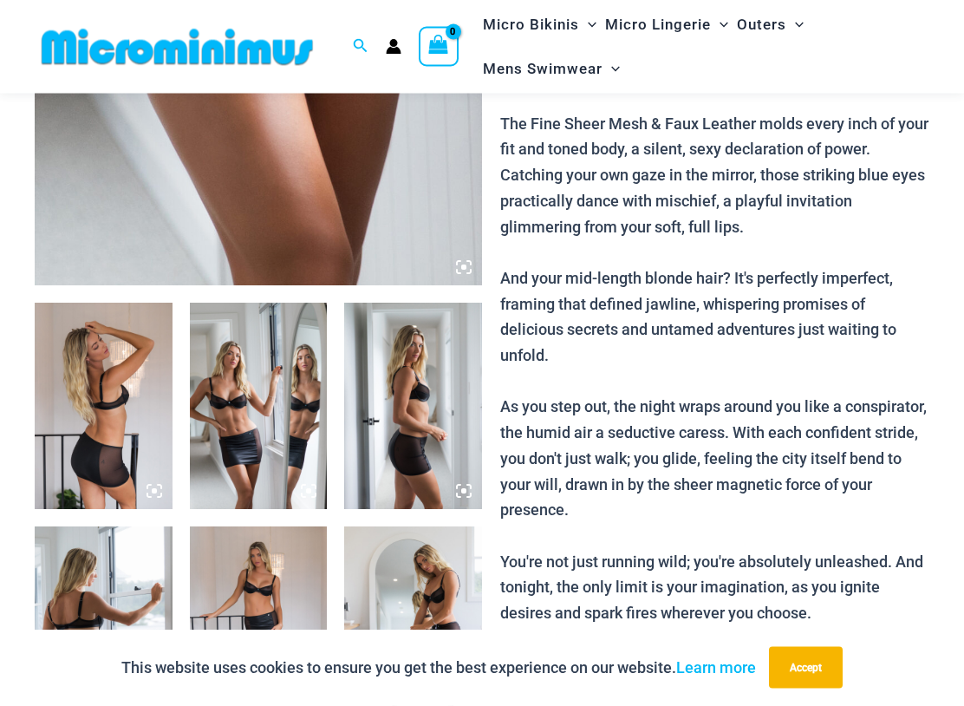
click at [106, 426] on img at bounding box center [104, 406] width 138 height 206
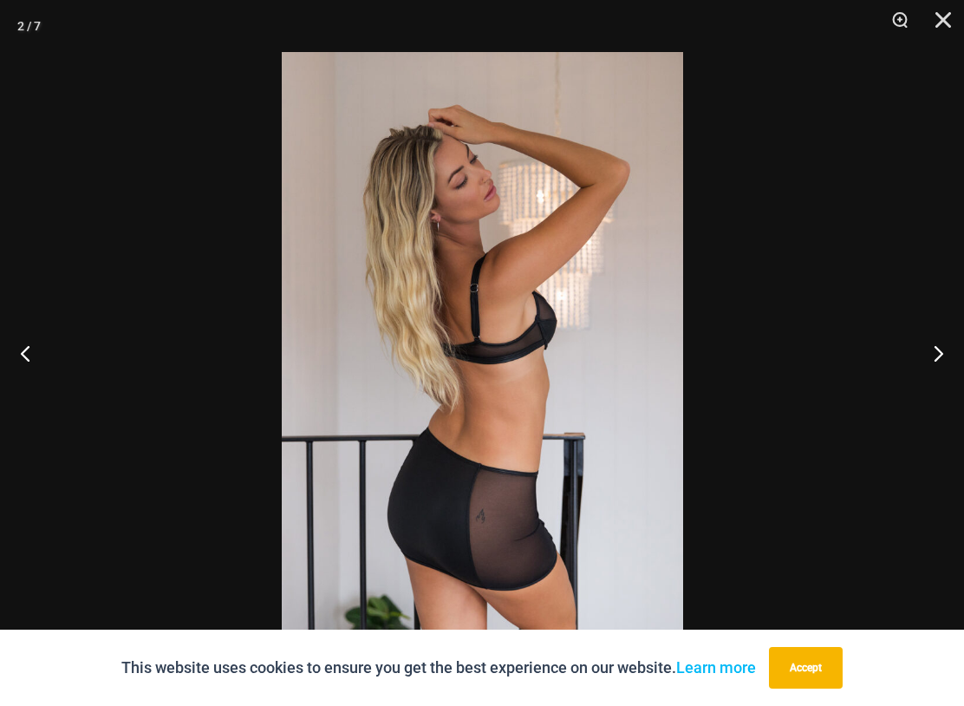
click at [943, 355] on button "Next" at bounding box center [931, 352] width 65 height 87
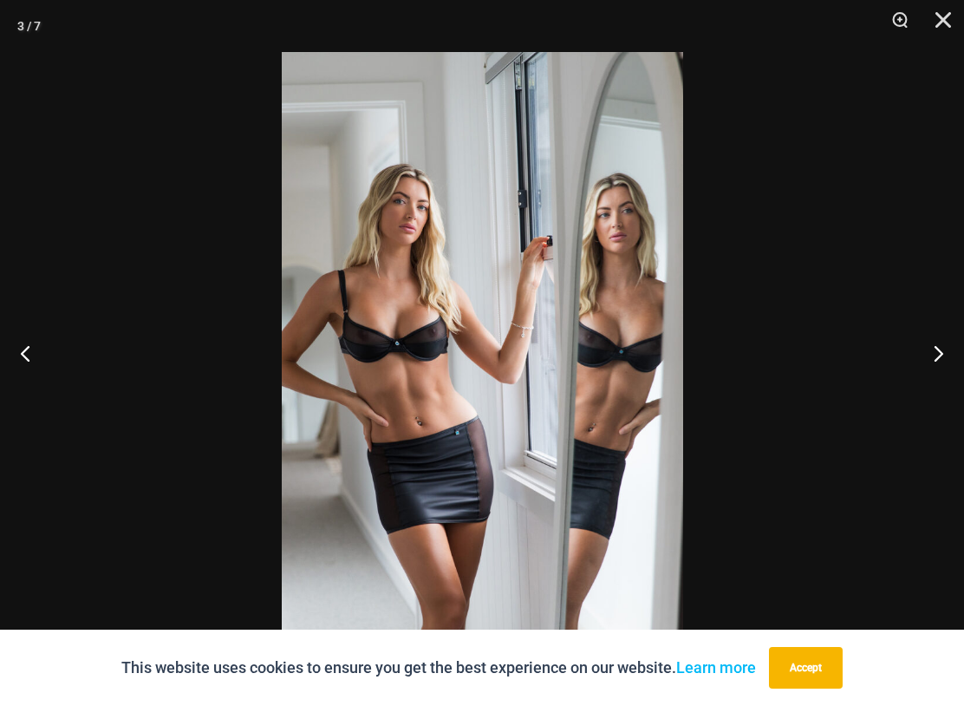
click at [936, 361] on button "Next" at bounding box center [931, 352] width 65 height 87
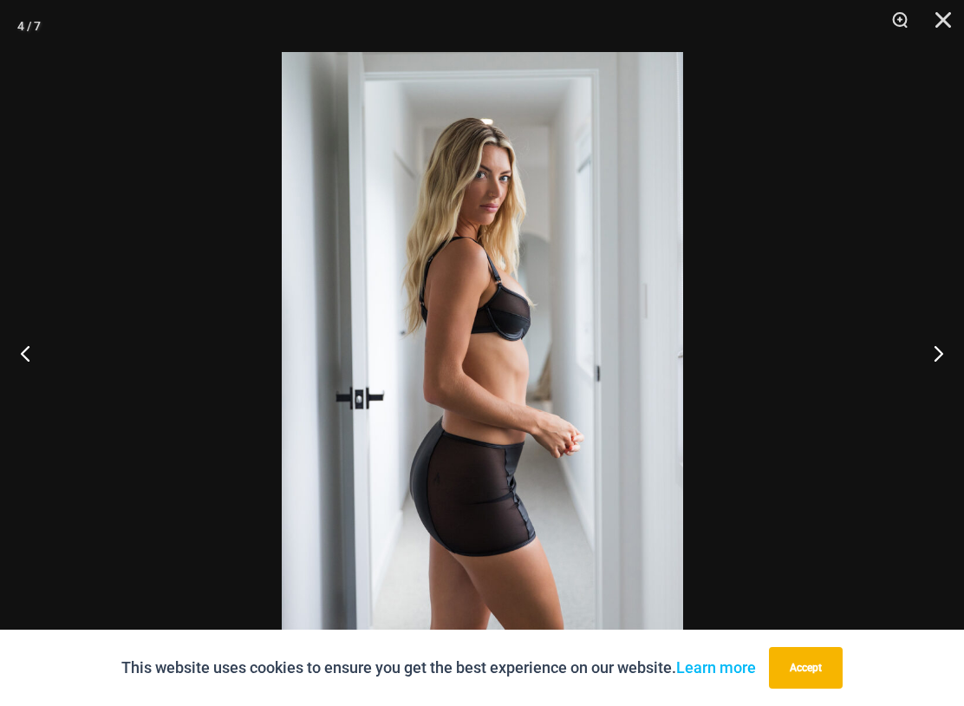
click at [943, 357] on button "Next" at bounding box center [931, 352] width 65 height 87
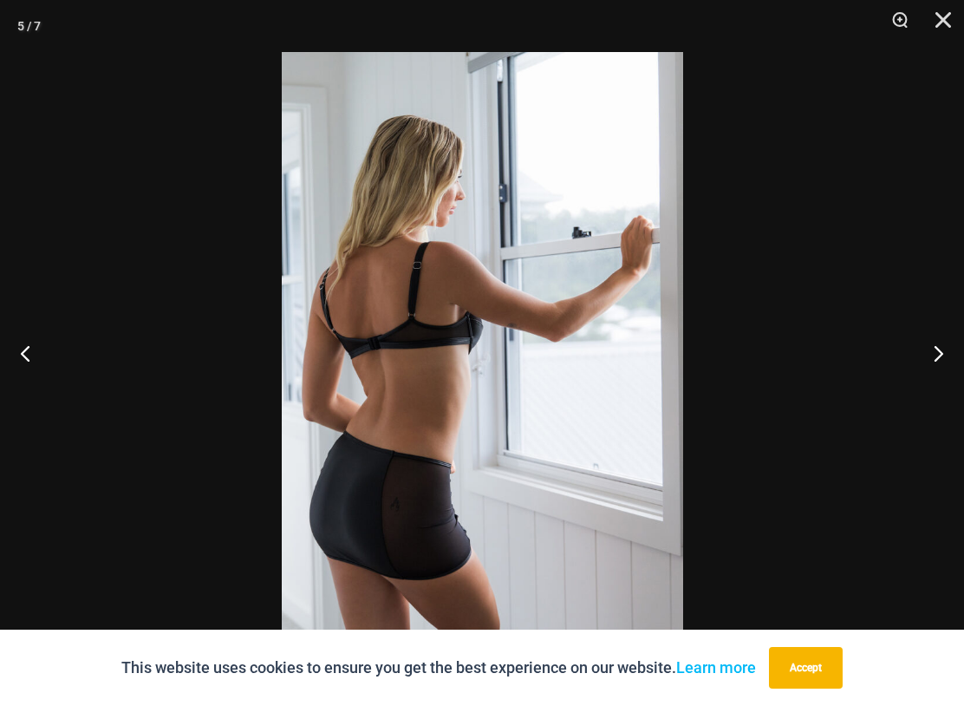
click at [936, 361] on button "Next" at bounding box center [931, 352] width 65 height 87
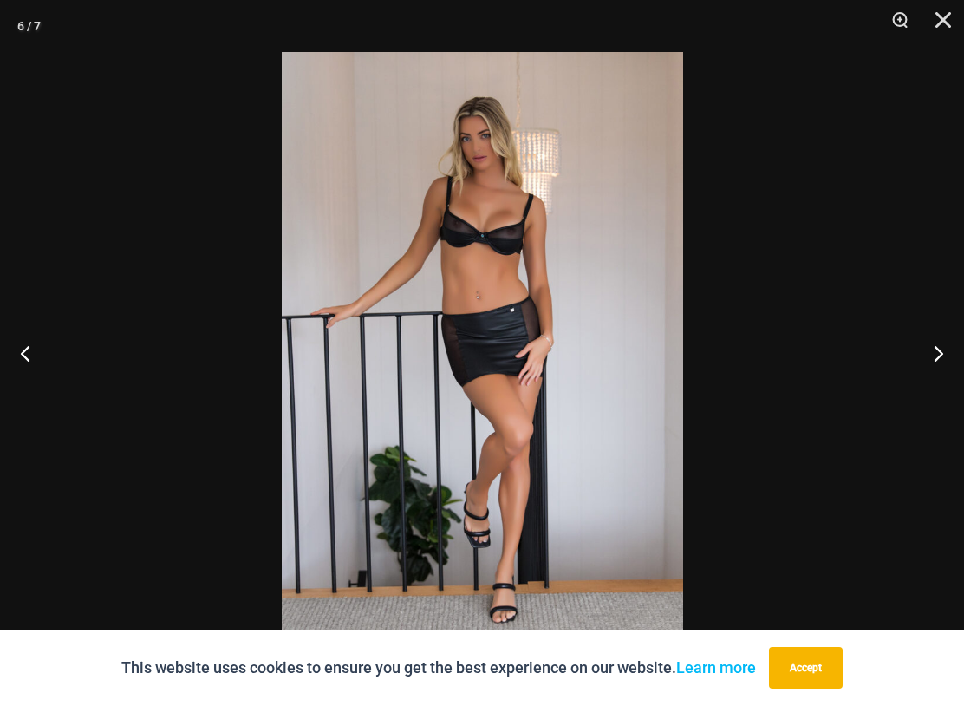
click at [939, 360] on button "Next" at bounding box center [931, 352] width 65 height 87
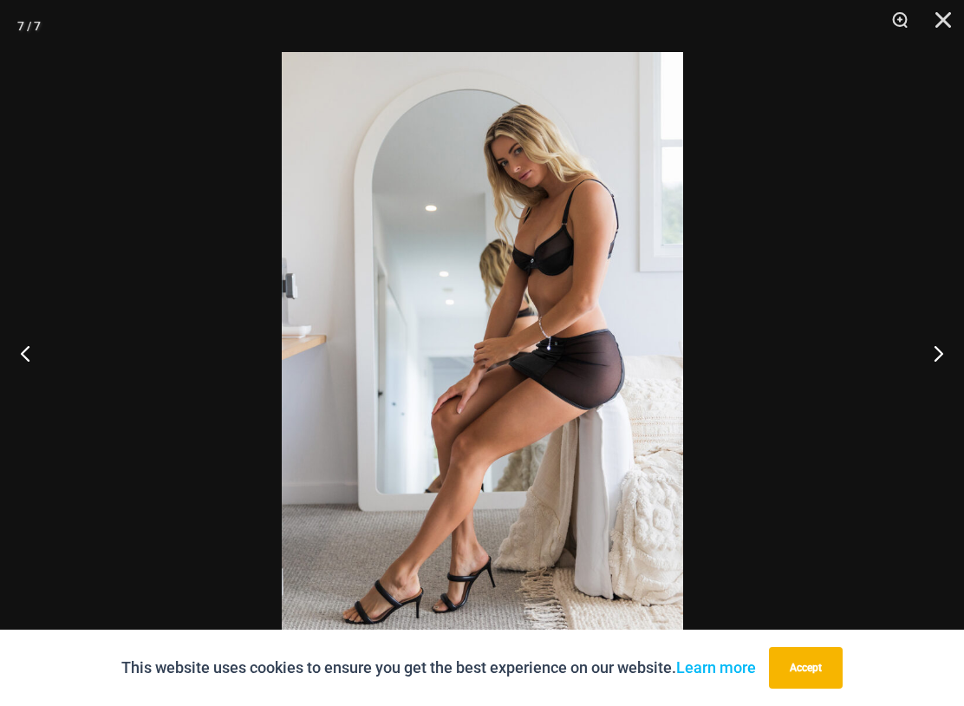
click at [942, 362] on button "Next" at bounding box center [931, 352] width 65 height 87
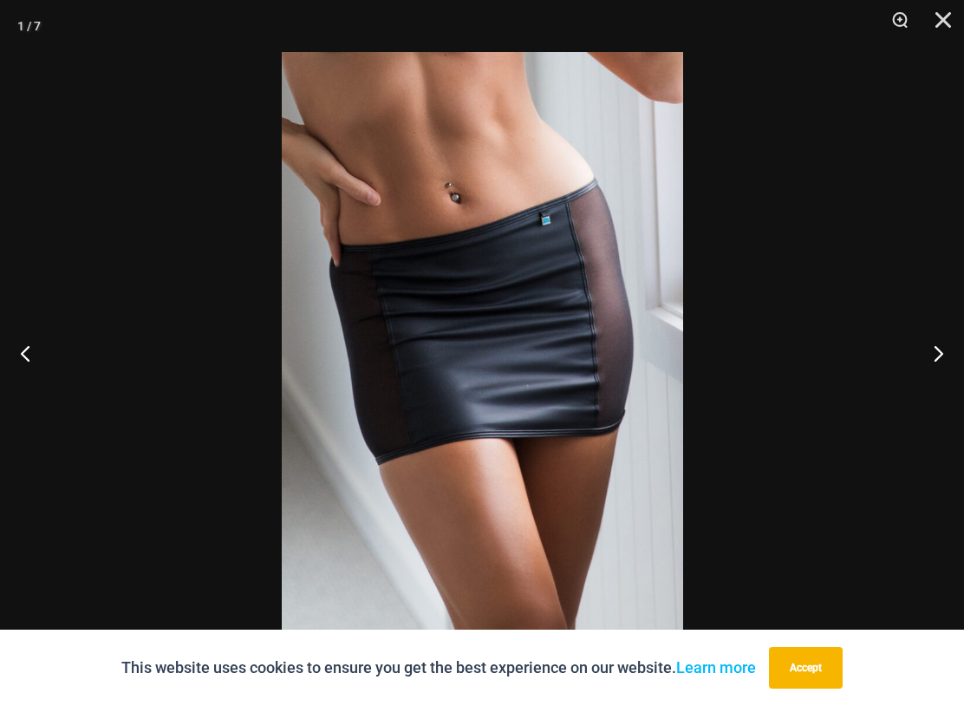
click at [953, 353] on button "Next" at bounding box center [931, 352] width 65 height 87
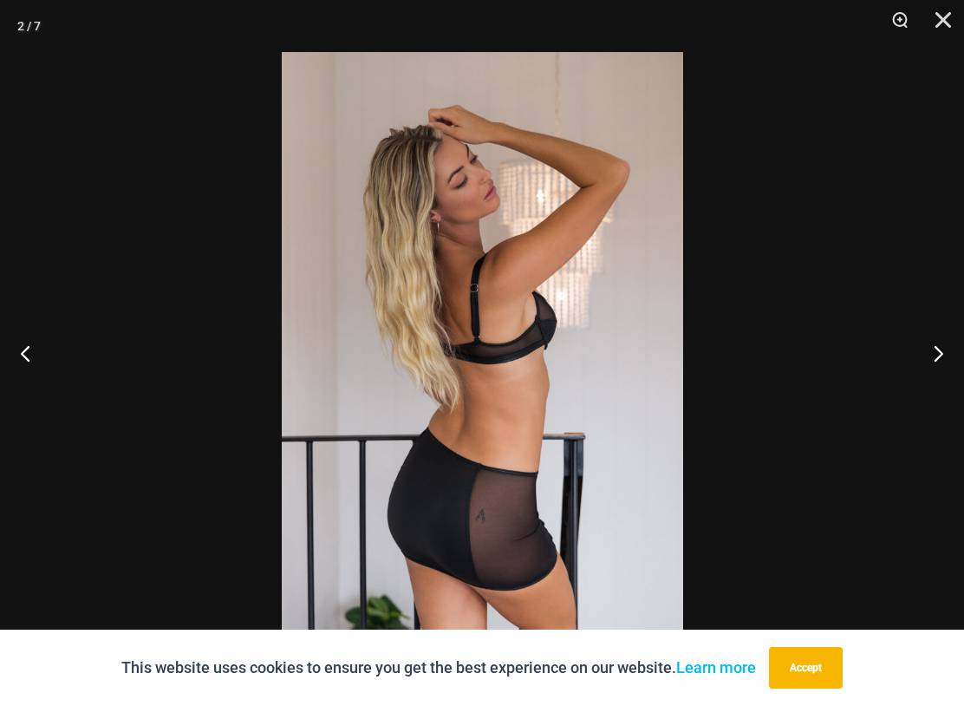
click at [958, 352] on button "Next" at bounding box center [931, 352] width 65 height 87
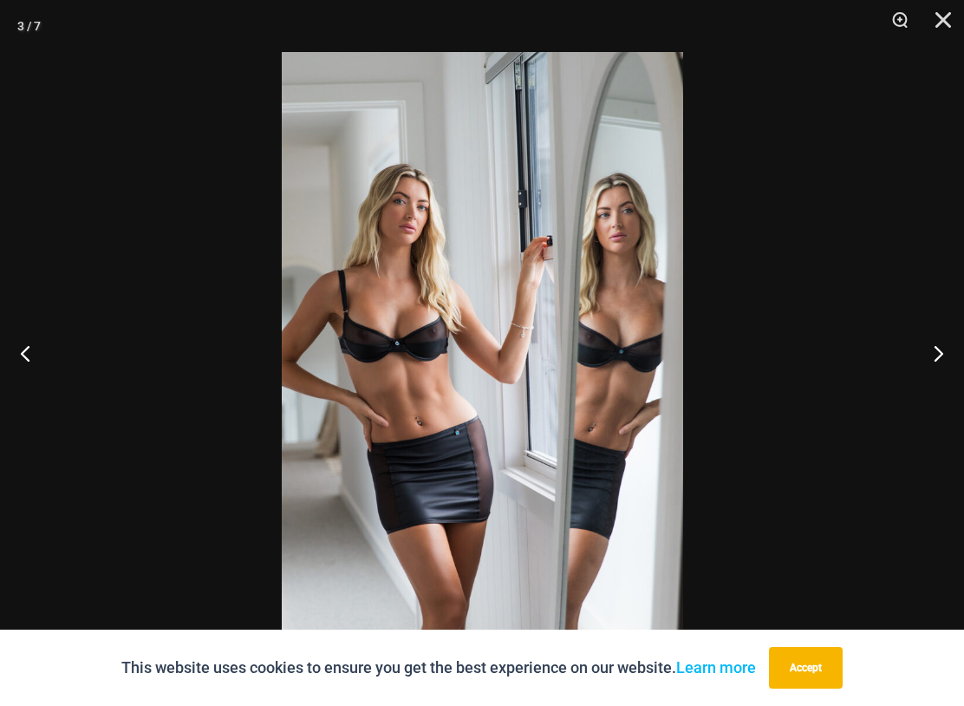
click at [942, 23] on button "Close" at bounding box center [936, 26] width 43 height 52
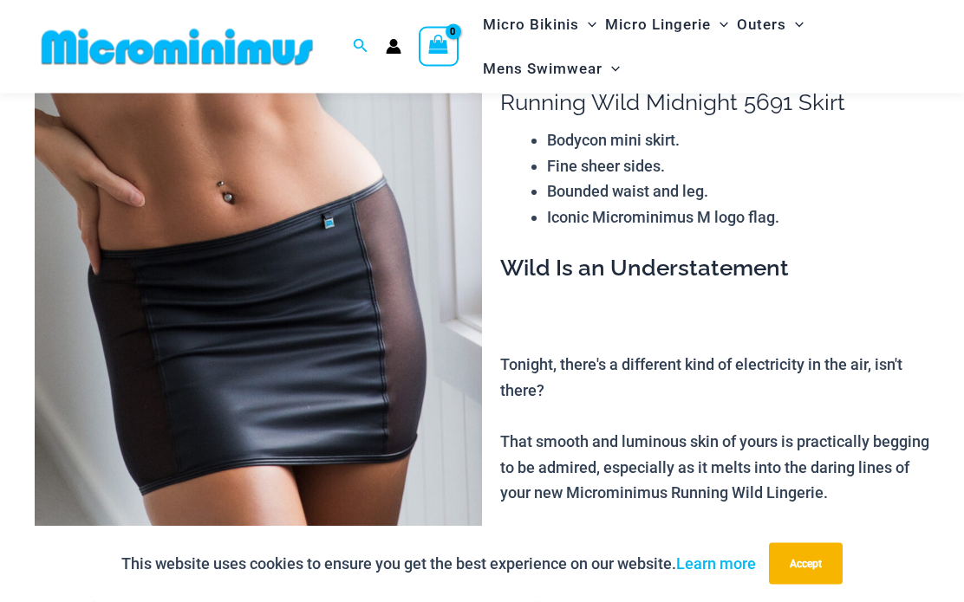
scroll to position [94, 0]
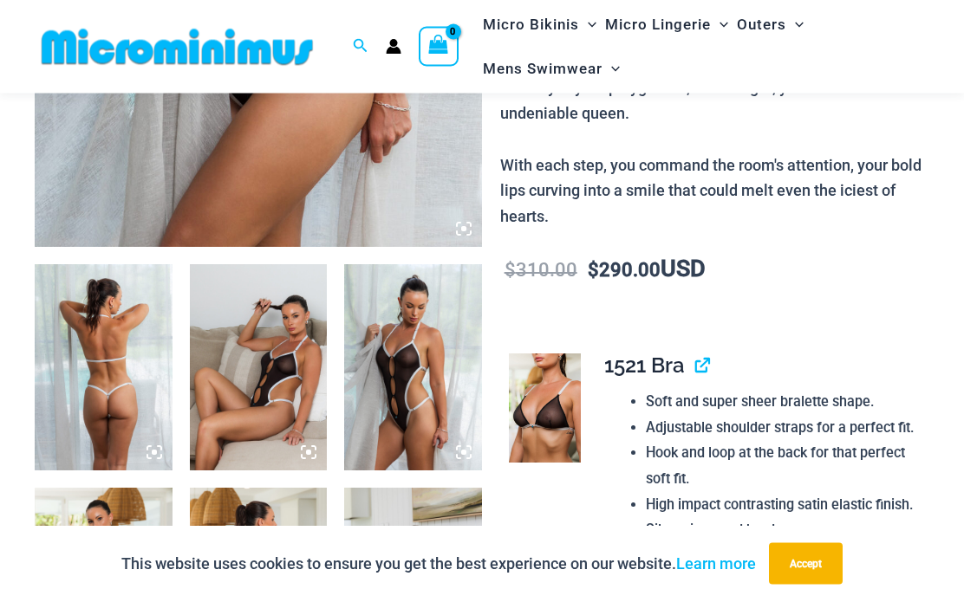
scroll to position [565, 0]
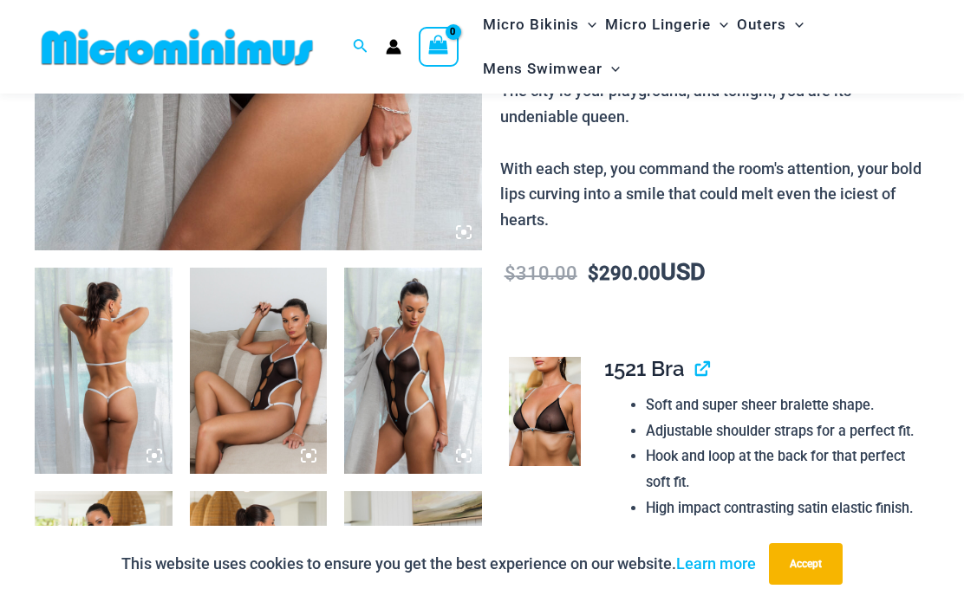
click at [106, 377] on img at bounding box center [104, 371] width 138 height 206
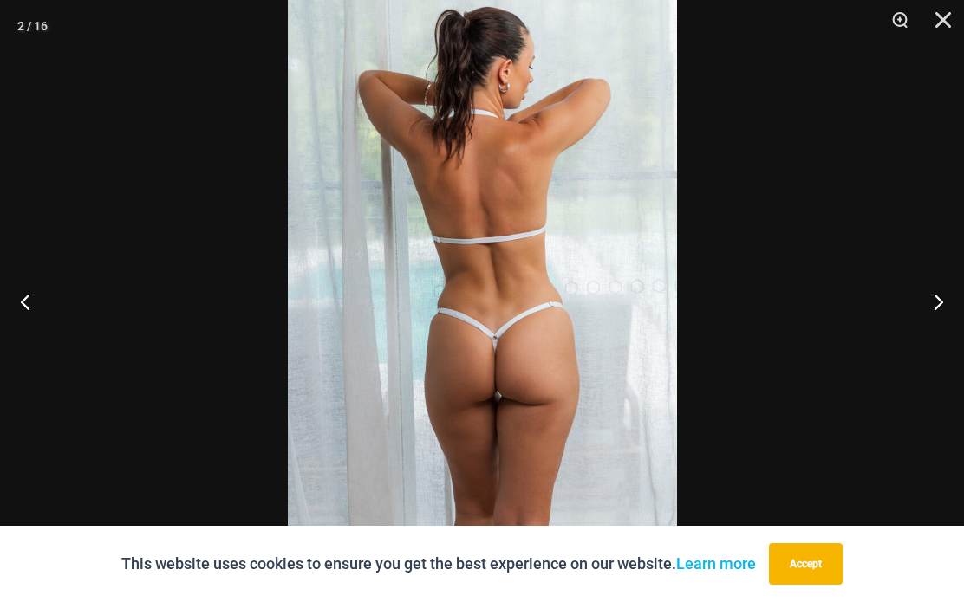
click at [942, 309] on button "Next" at bounding box center [931, 301] width 65 height 87
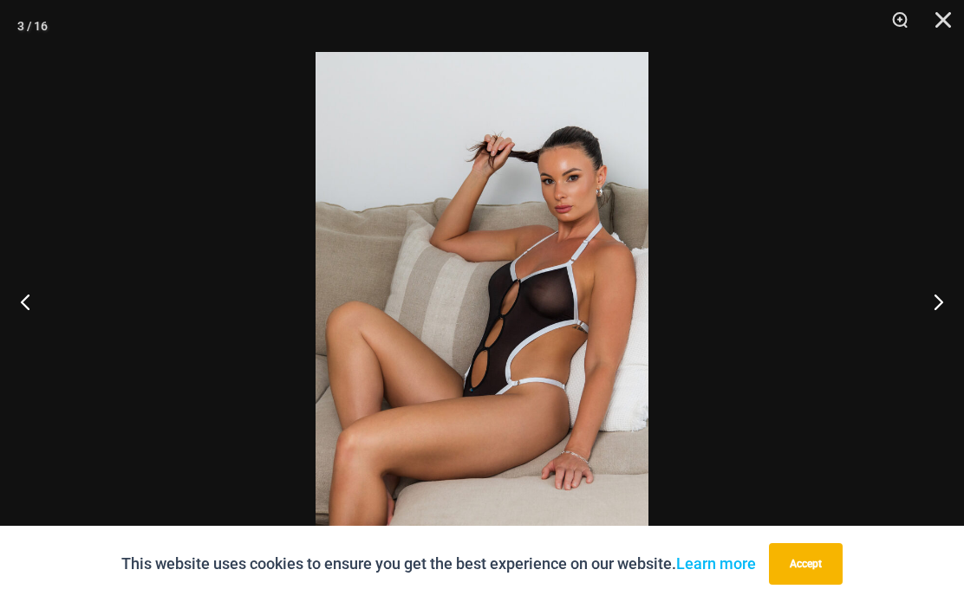
click at [934, 307] on button "Next" at bounding box center [931, 301] width 65 height 87
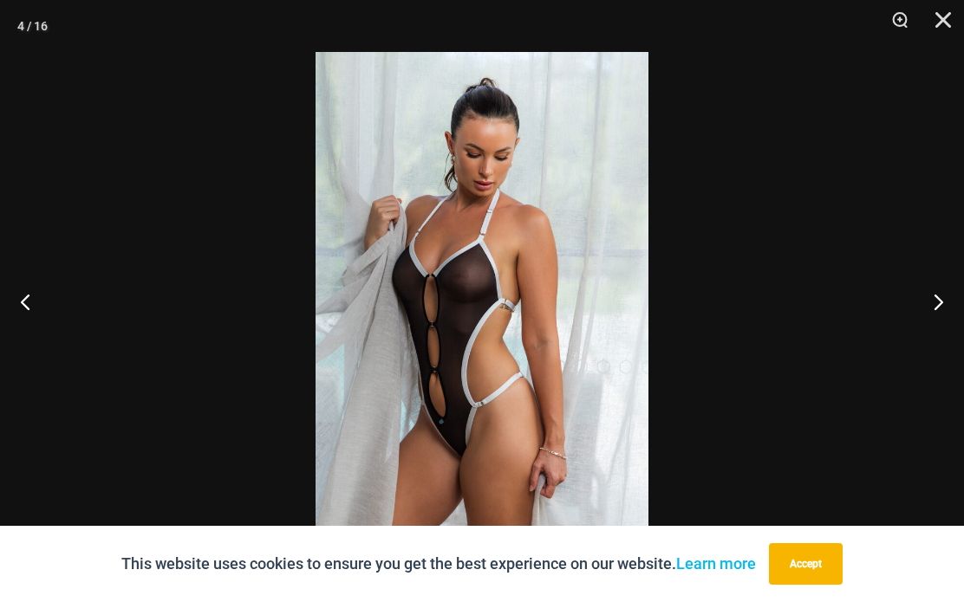
click at [939, 306] on button "Next" at bounding box center [931, 301] width 65 height 87
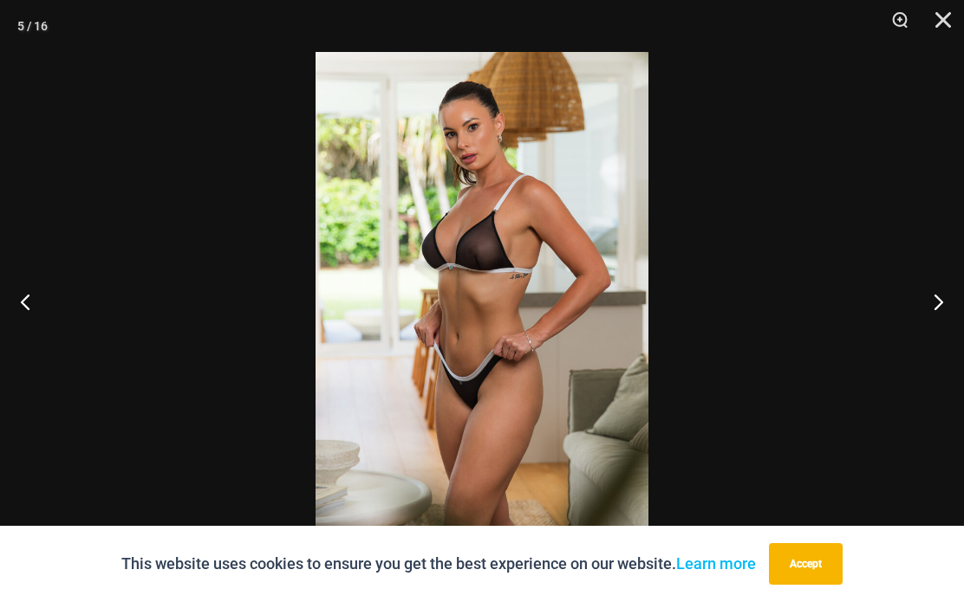
click at [937, 301] on button "Next" at bounding box center [931, 301] width 65 height 87
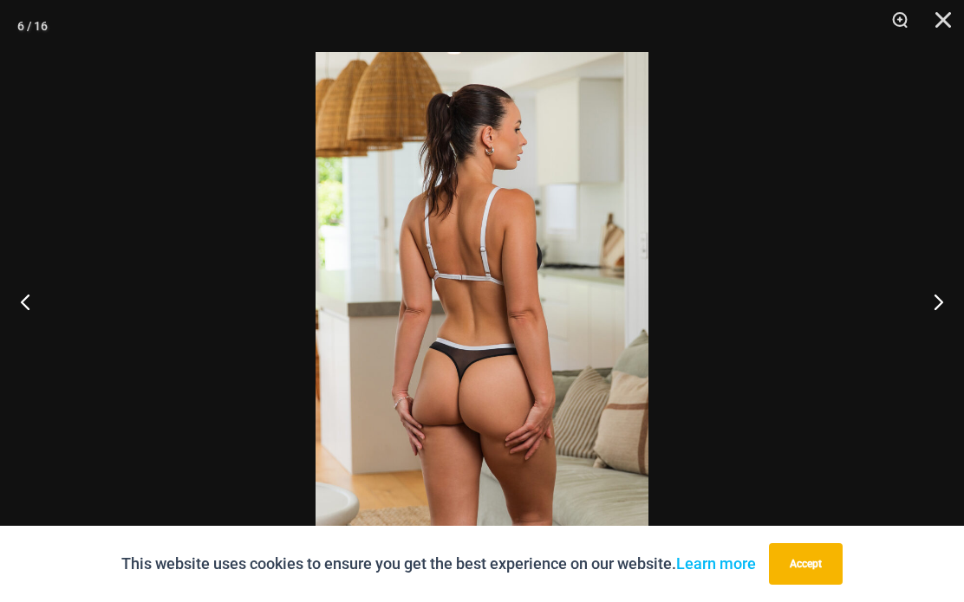
click at [941, 300] on button "Next" at bounding box center [931, 301] width 65 height 87
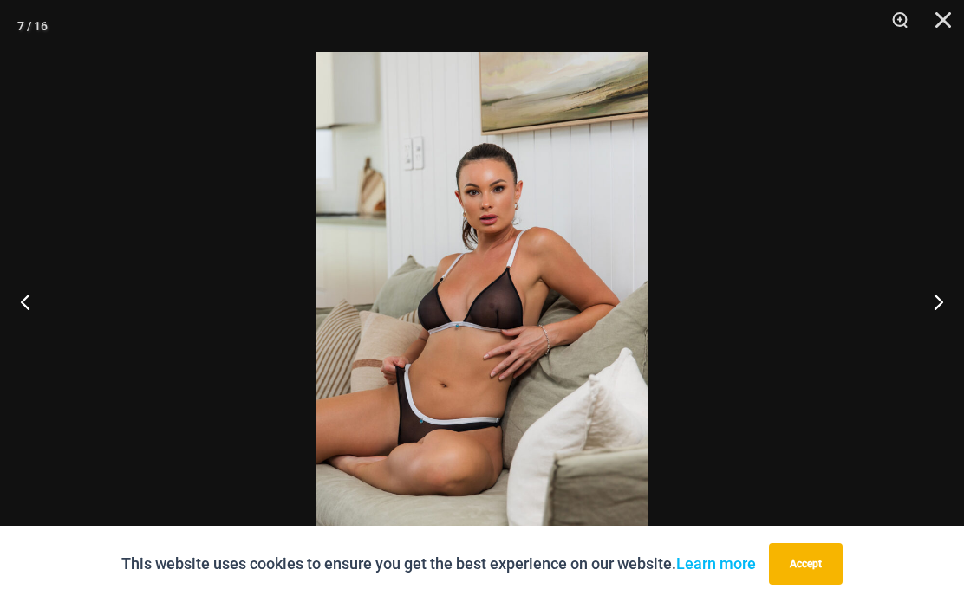
click at [939, 310] on button "Next" at bounding box center [931, 301] width 65 height 87
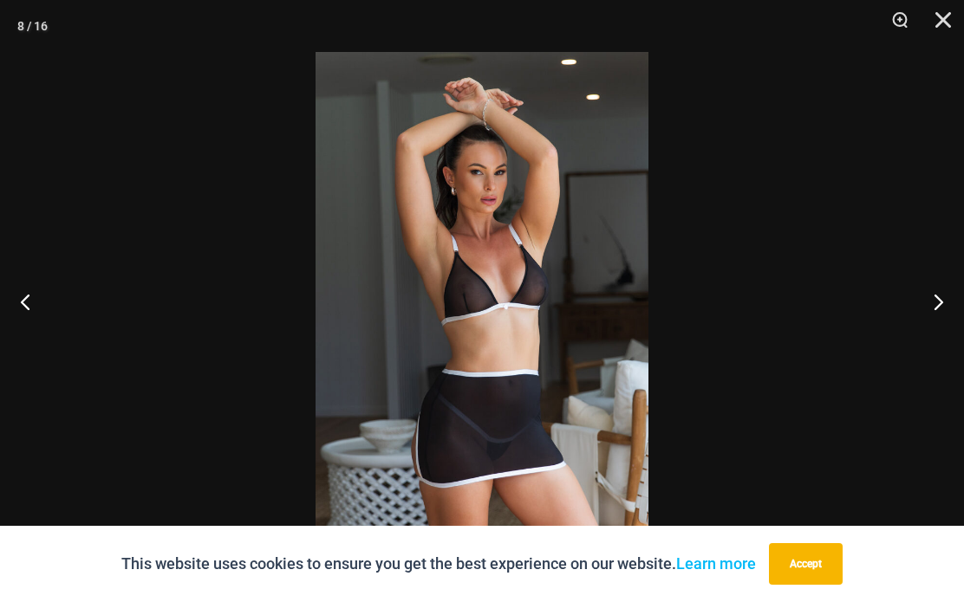
click at [941, 306] on button "Next" at bounding box center [931, 301] width 65 height 87
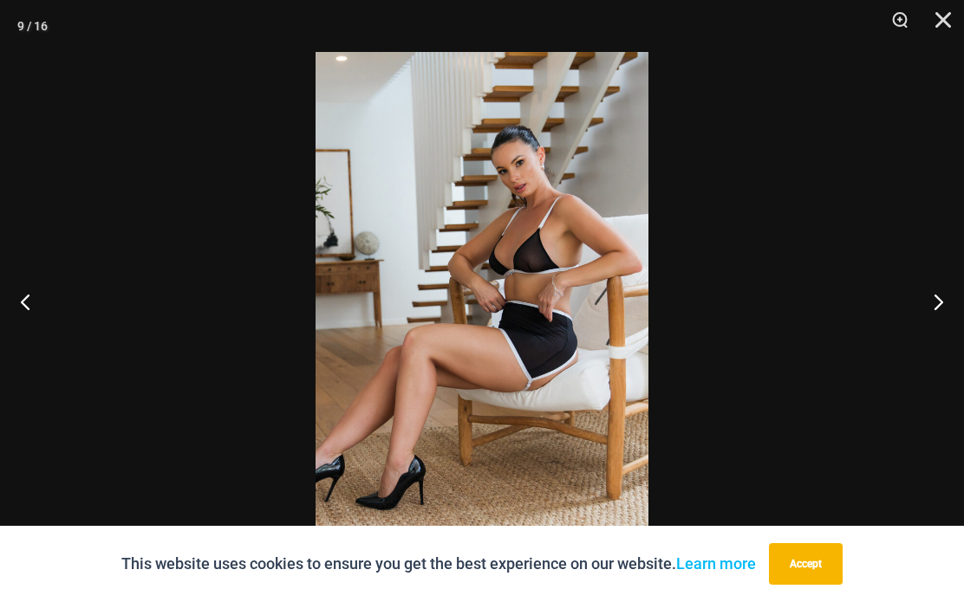
click at [940, 303] on button "Next" at bounding box center [931, 301] width 65 height 87
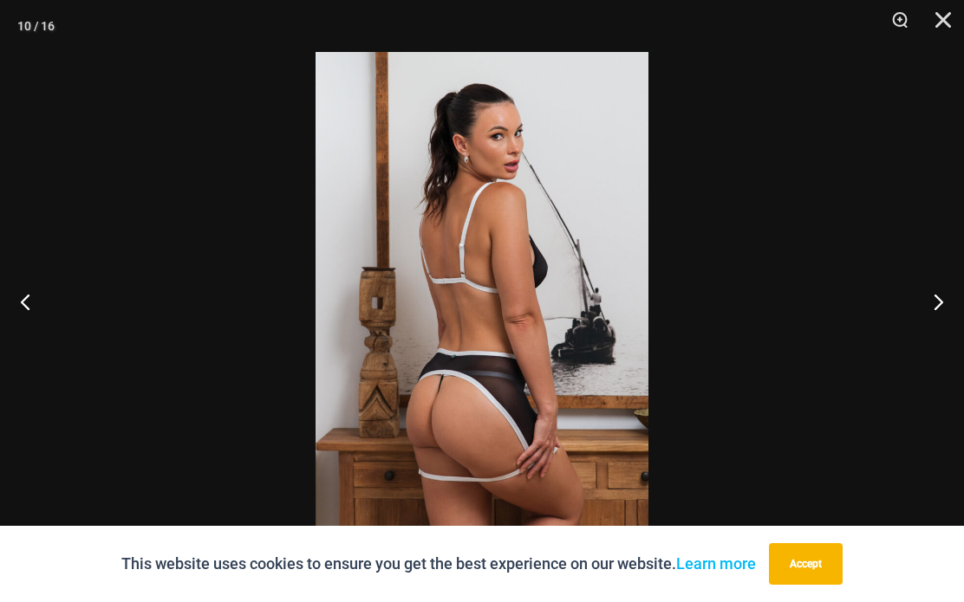
click at [938, 306] on button "Next" at bounding box center [931, 301] width 65 height 87
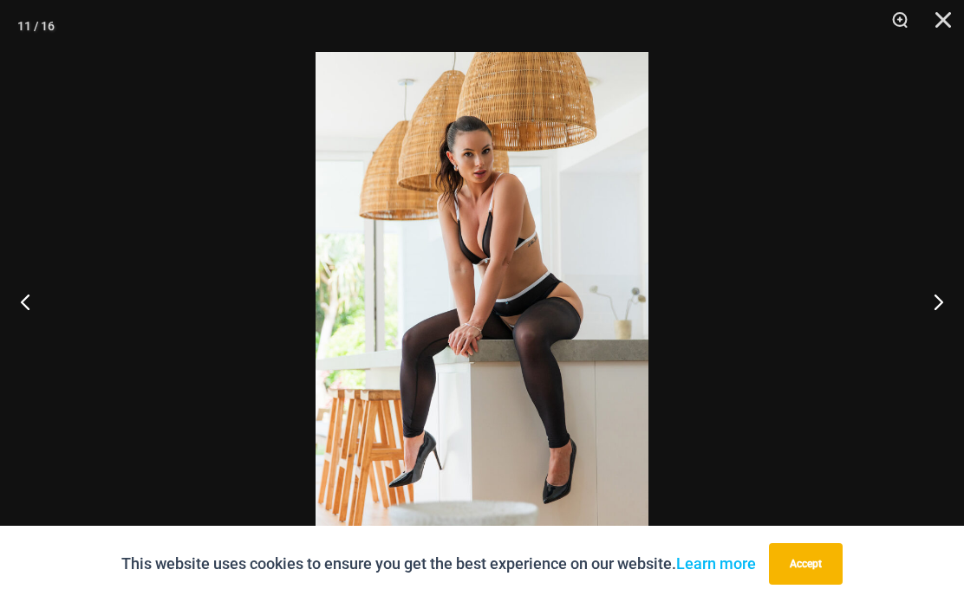
click at [935, 315] on button "Next" at bounding box center [931, 301] width 65 height 87
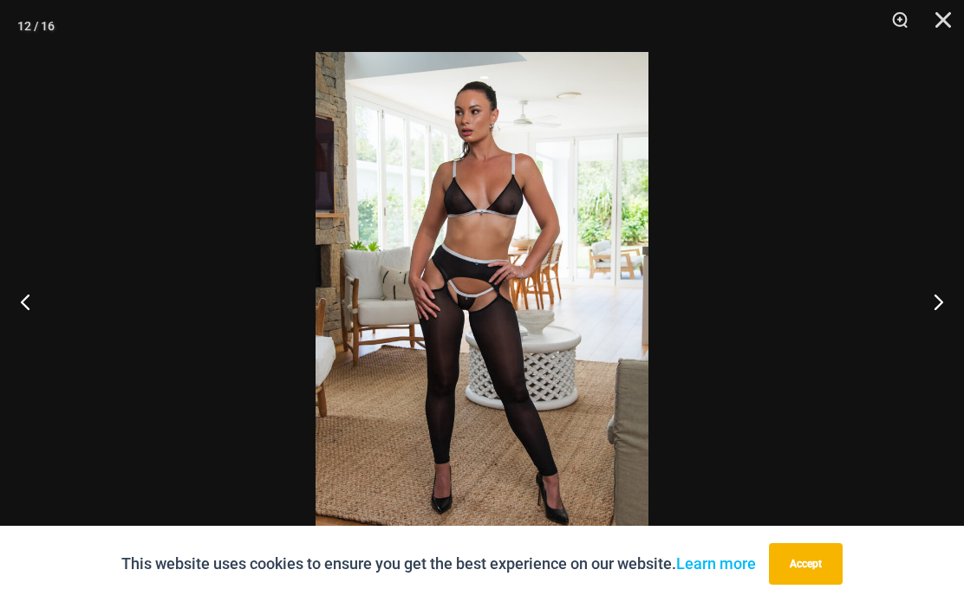
click at [943, 308] on button "Next" at bounding box center [931, 301] width 65 height 87
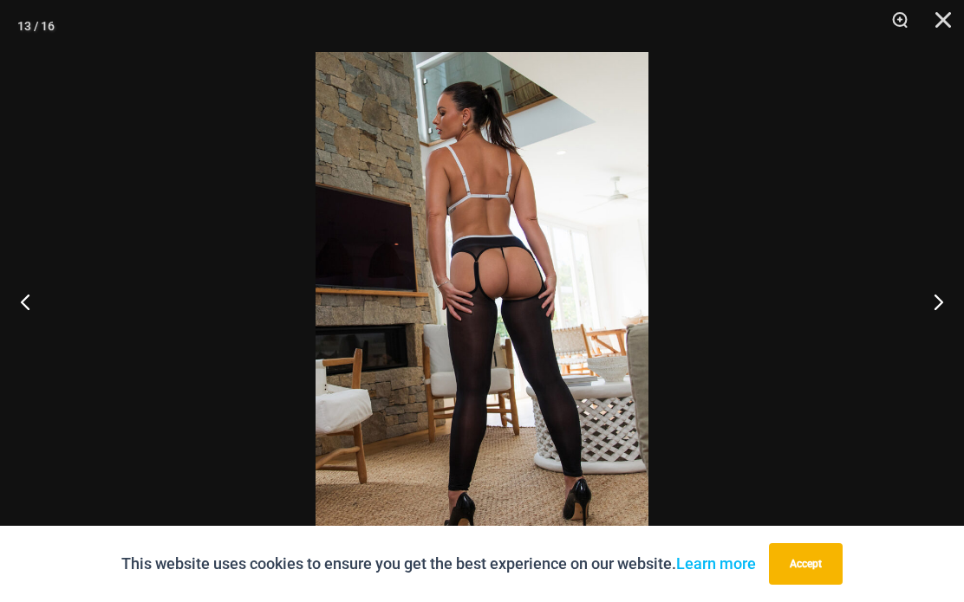
click at [942, 306] on button "Next" at bounding box center [931, 301] width 65 height 87
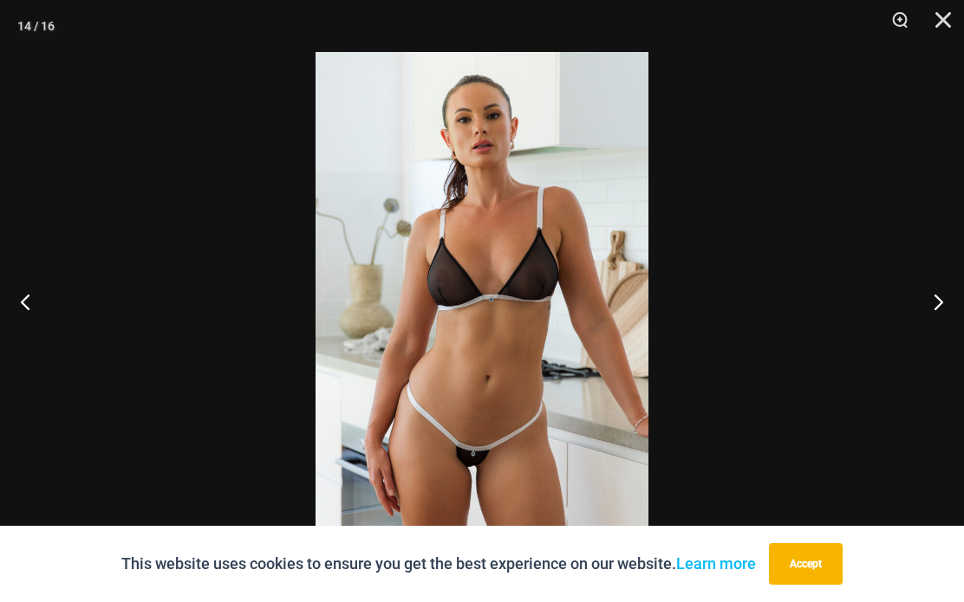
click at [936, 308] on button "Next" at bounding box center [931, 301] width 65 height 87
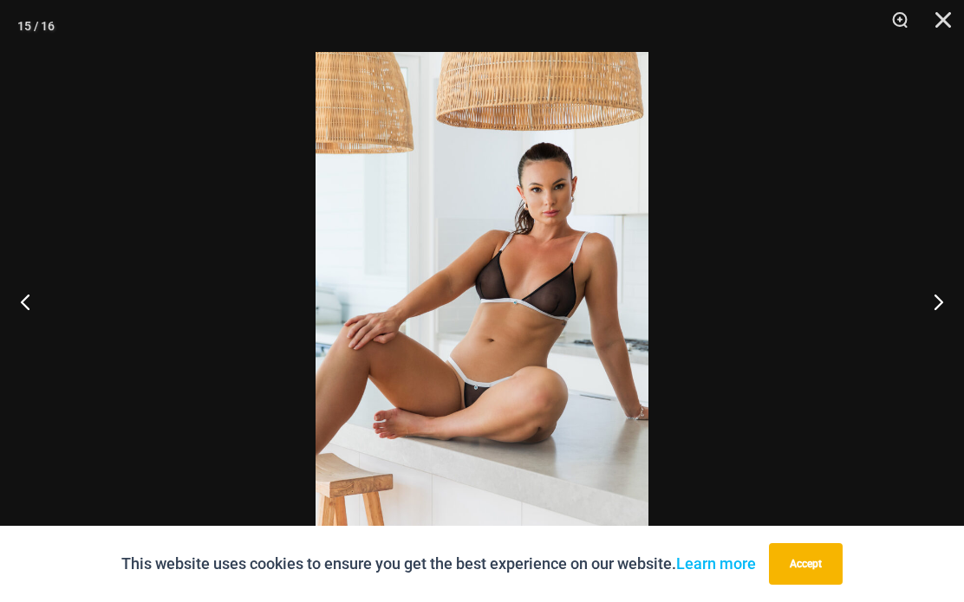
click at [942, 303] on button "Next" at bounding box center [931, 301] width 65 height 87
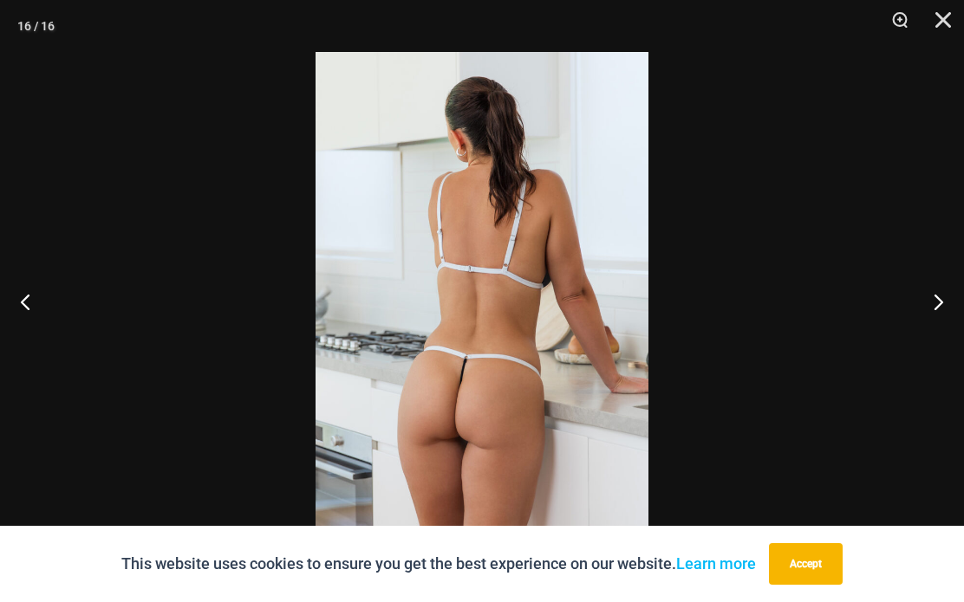
click at [939, 306] on button "Next" at bounding box center [931, 301] width 65 height 87
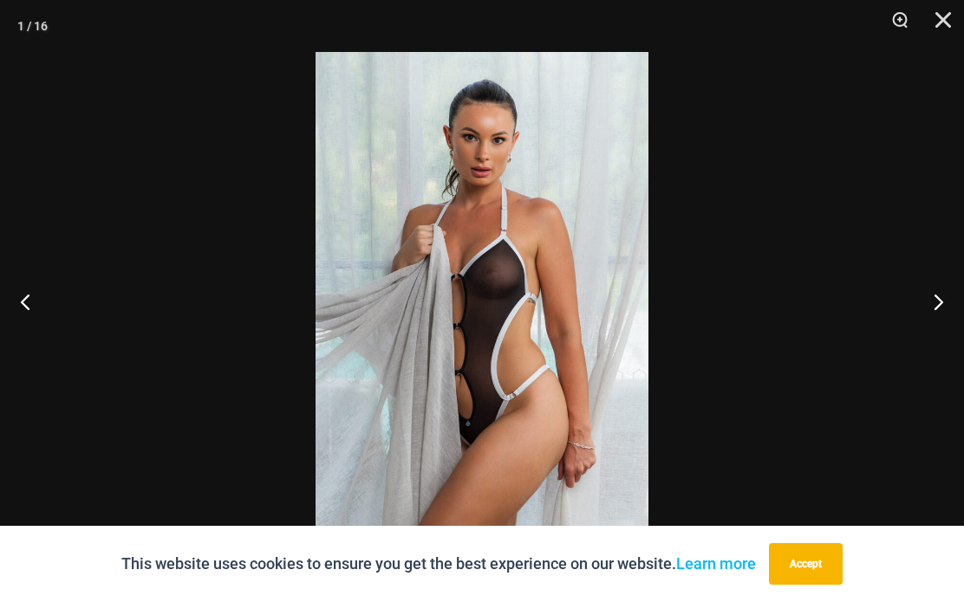
click at [942, 303] on button "Next" at bounding box center [931, 301] width 65 height 87
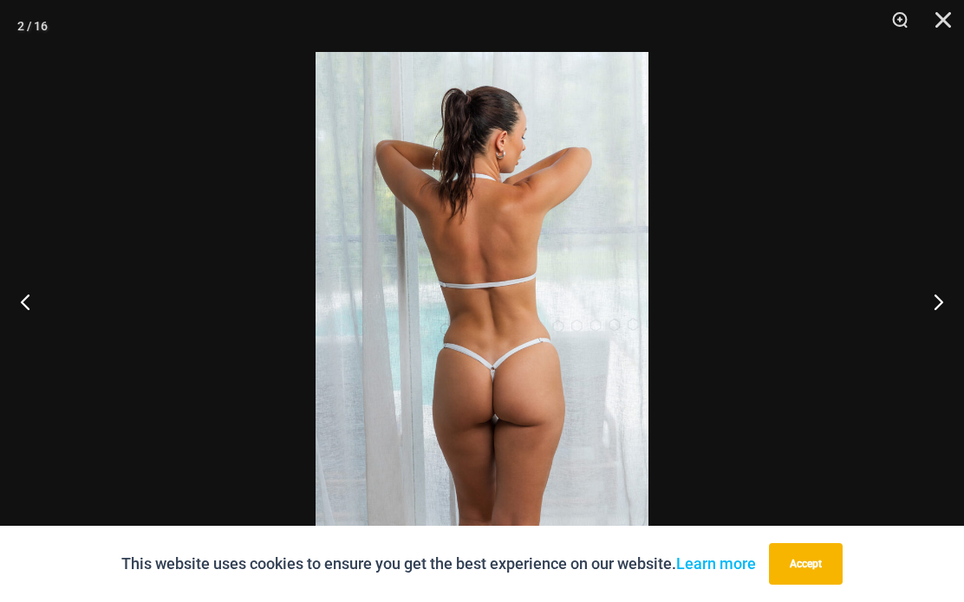
click at [940, 308] on button "Next" at bounding box center [931, 301] width 65 height 87
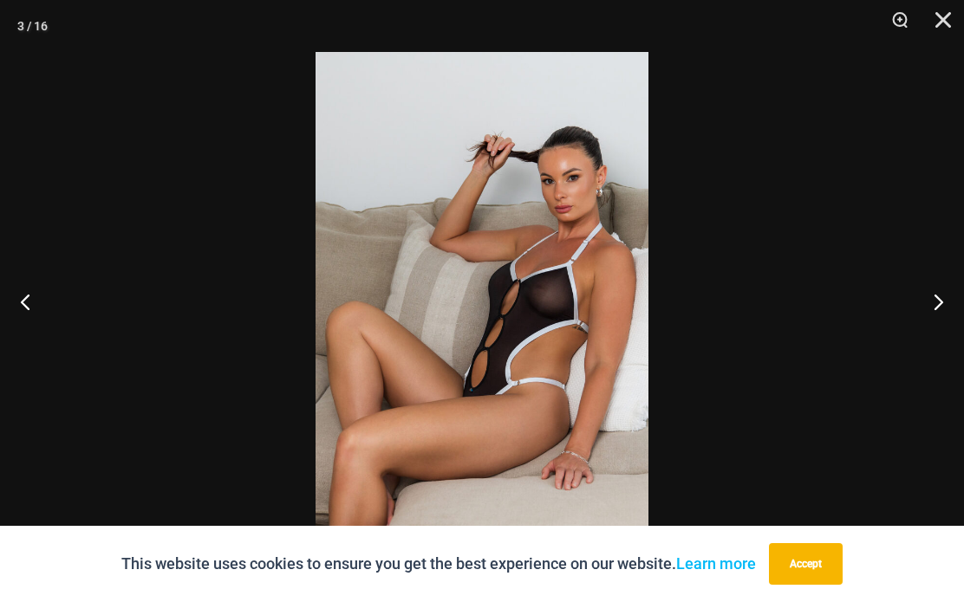
click at [938, 309] on button "Next" at bounding box center [931, 301] width 65 height 87
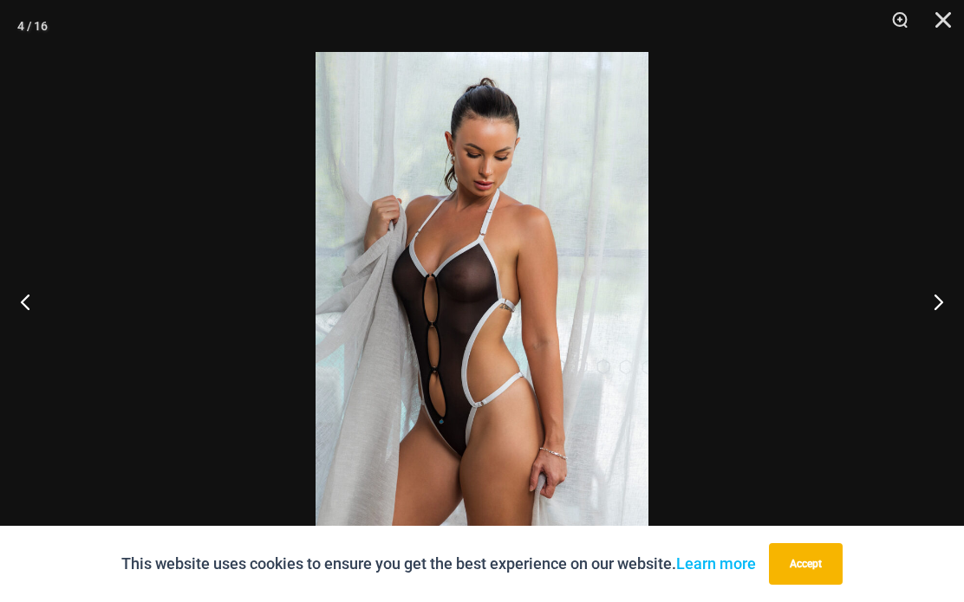
click at [938, 308] on button "Next" at bounding box center [931, 301] width 65 height 87
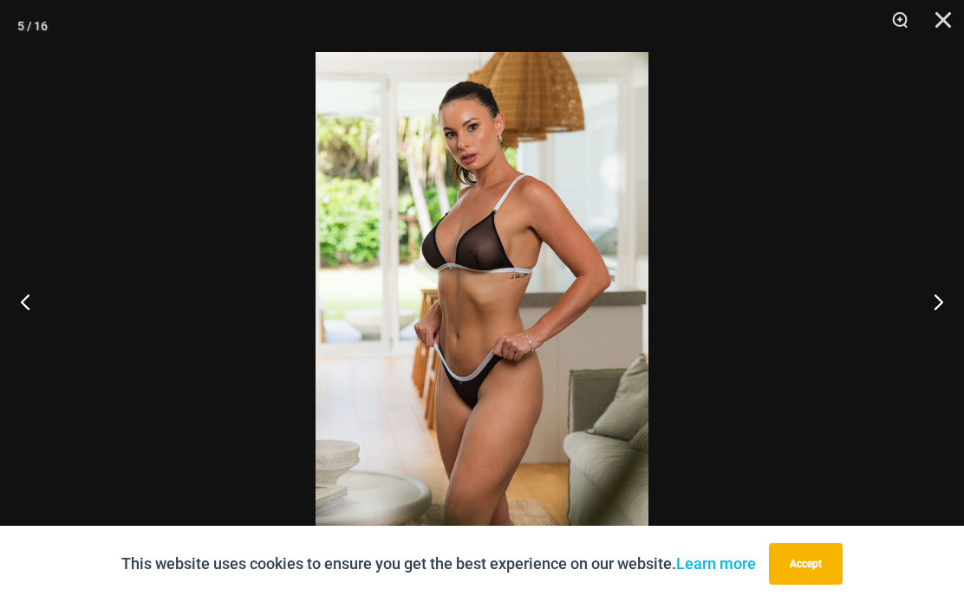
click at [939, 302] on button "Next" at bounding box center [931, 301] width 65 height 87
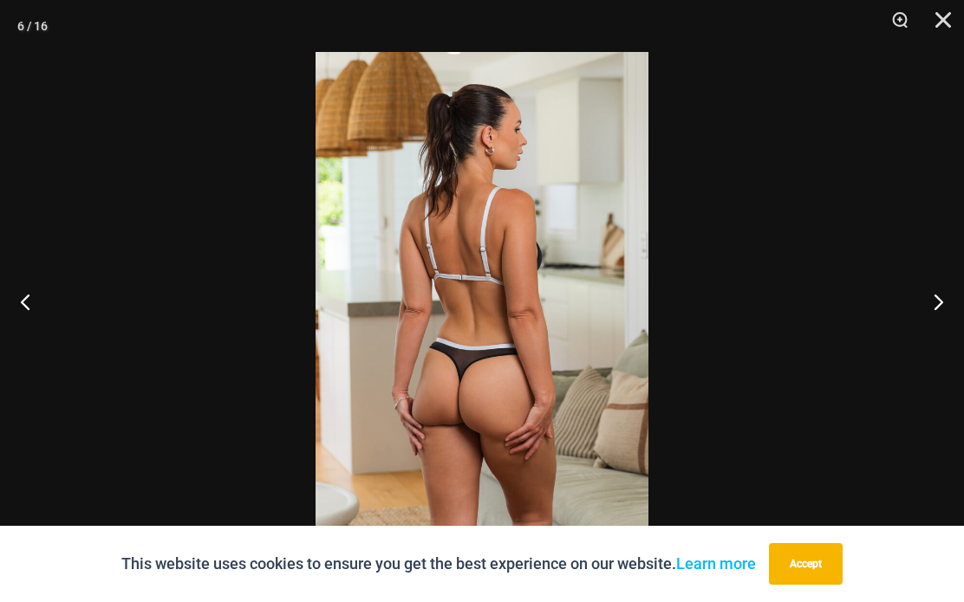
click at [936, 303] on button "Next" at bounding box center [931, 301] width 65 height 87
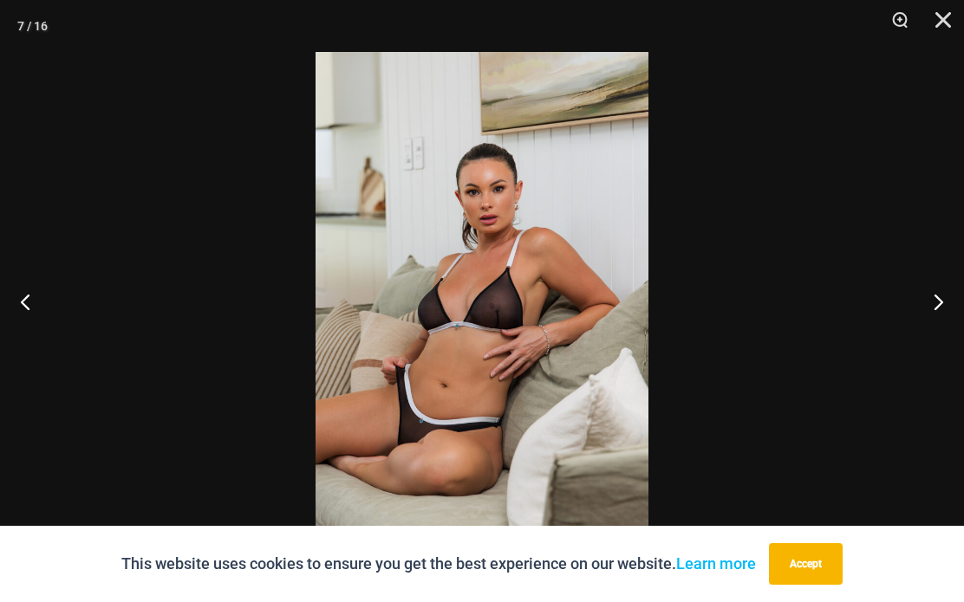
click at [935, 302] on button "Next" at bounding box center [931, 301] width 65 height 87
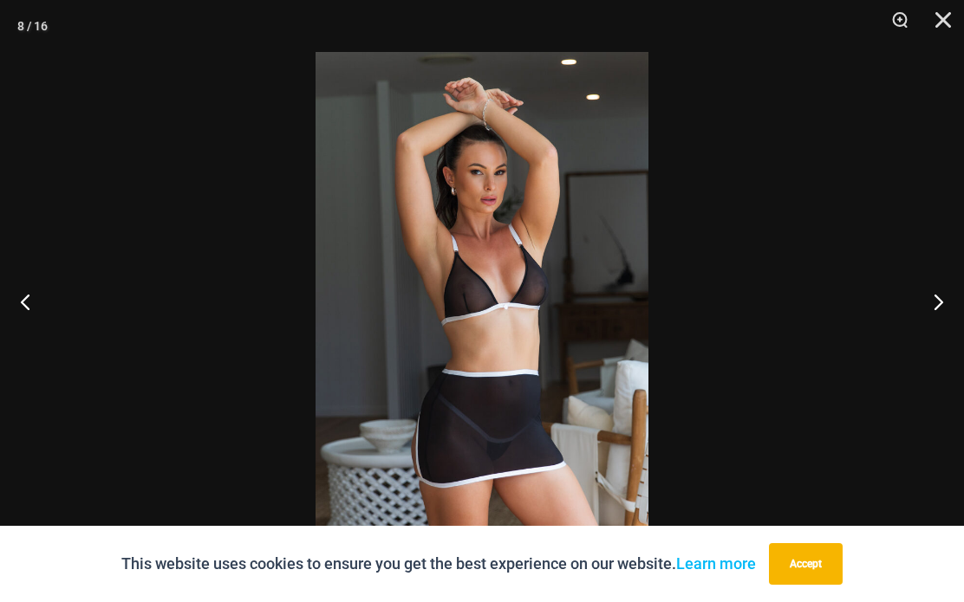
click at [935, 300] on button "Next" at bounding box center [931, 301] width 65 height 87
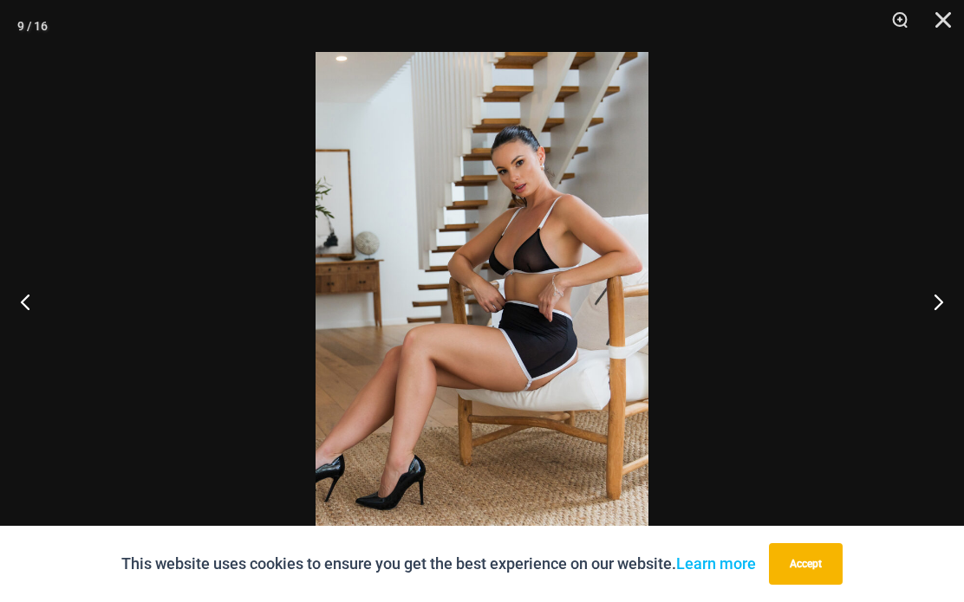
click at [936, 296] on button "Next" at bounding box center [931, 301] width 65 height 87
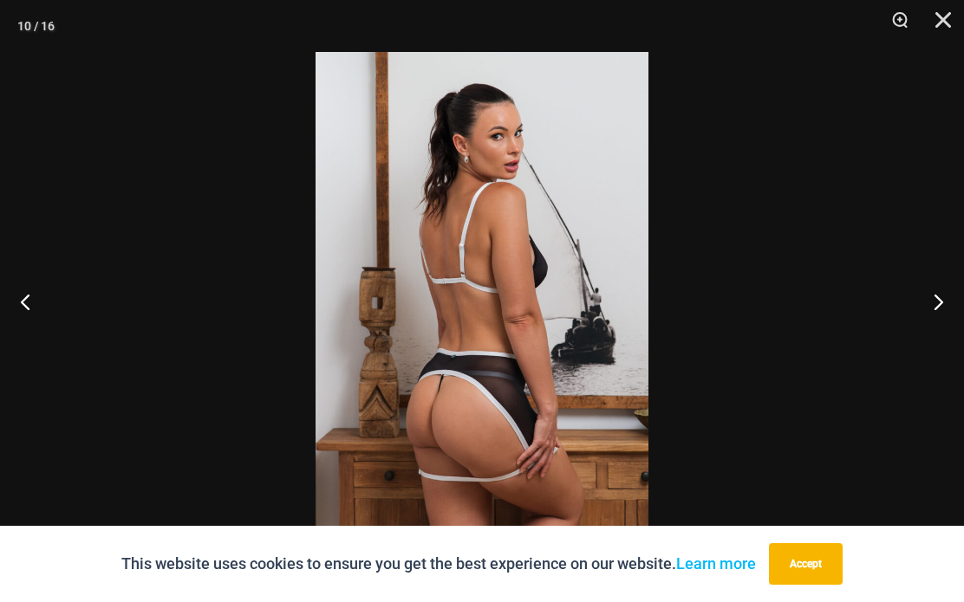
click at [939, 297] on button "Next" at bounding box center [931, 301] width 65 height 87
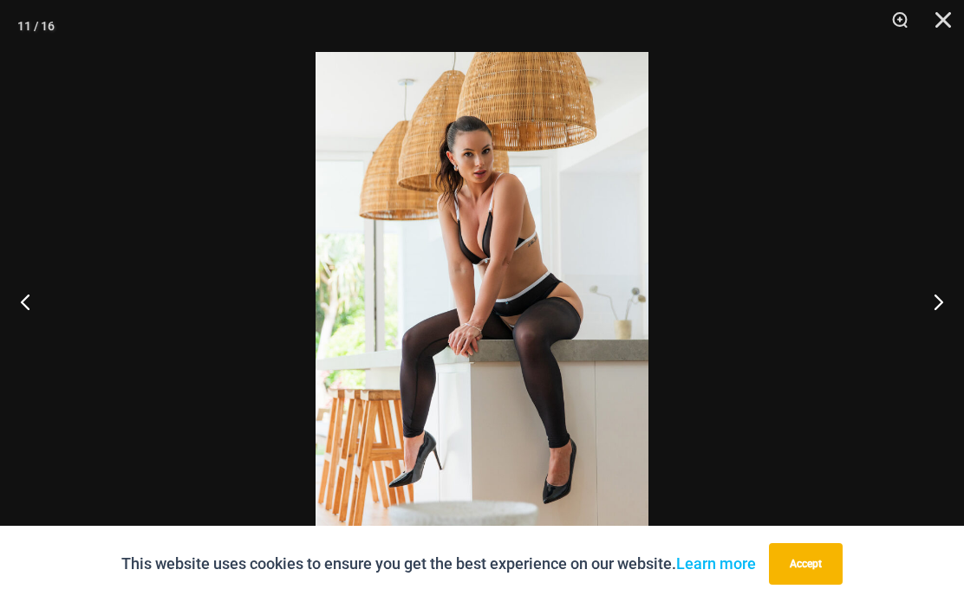
click at [938, 293] on button "Next" at bounding box center [931, 301] width 65 height 87
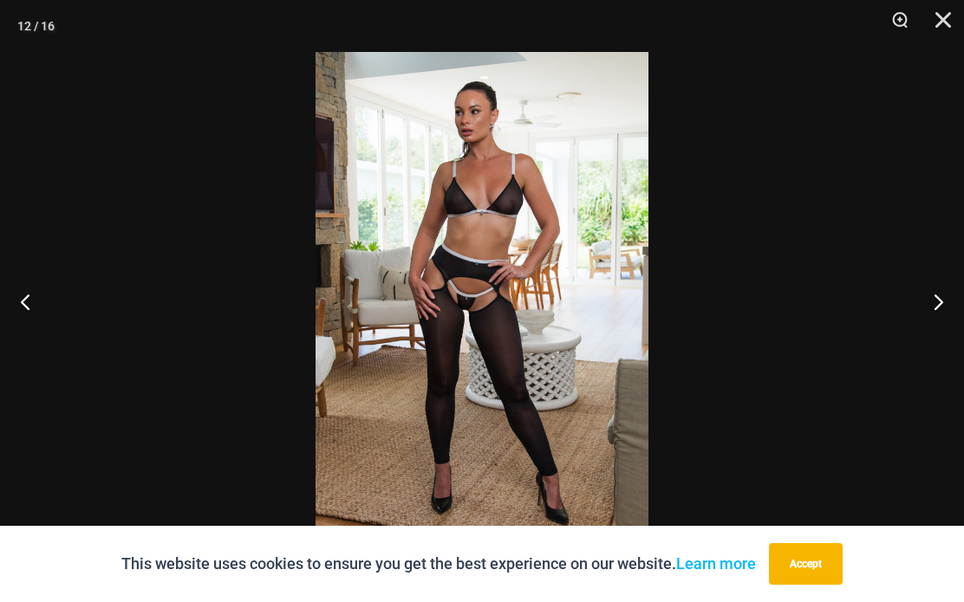
click at [938, 287] on button "Next" at bounding box center [931, 301] width 65 height 87
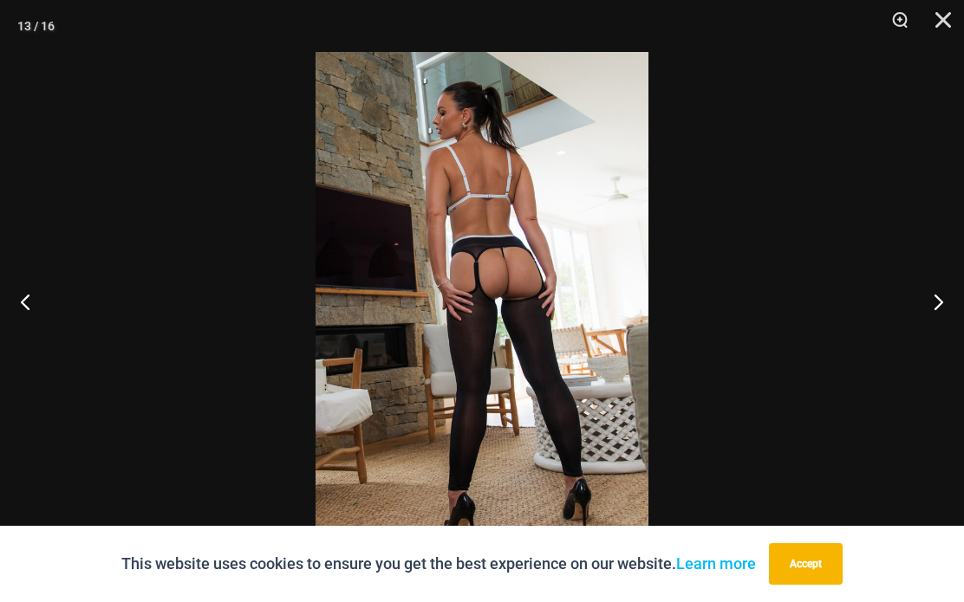
click at [934, 303] on button "Next" at bounding box center [931, 301] width 65 height 87
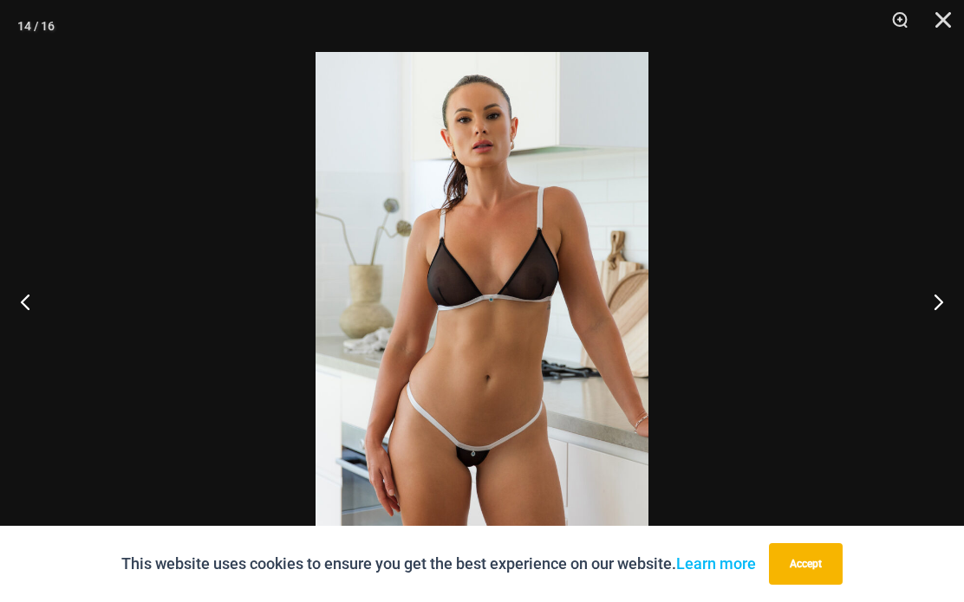
click at [939, 305] on button "Next" at bounding box center [931, 301] width 65 height 87
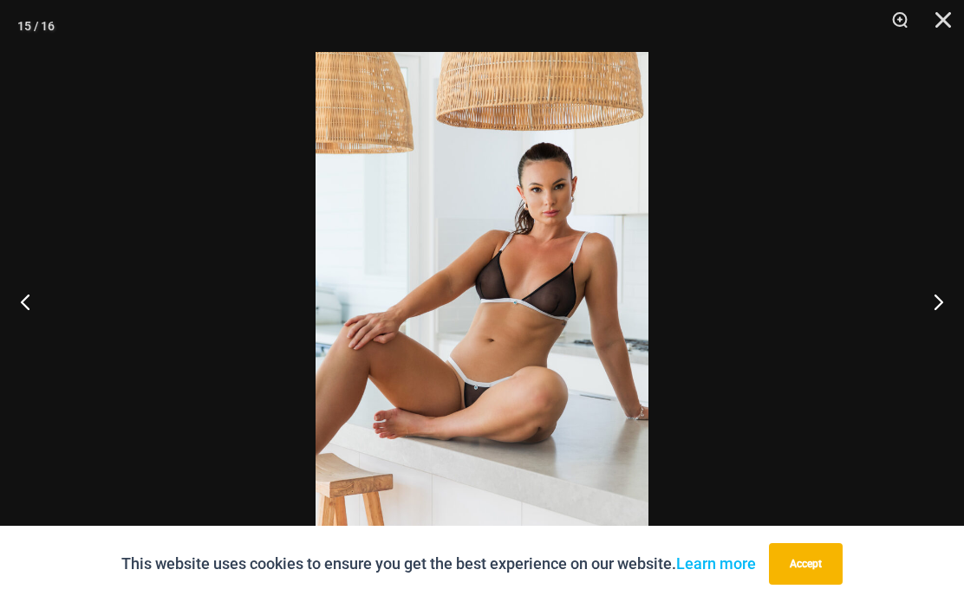
click at [934, 303] on button "Next" at bounding box center [931, 301] width 65 height 87
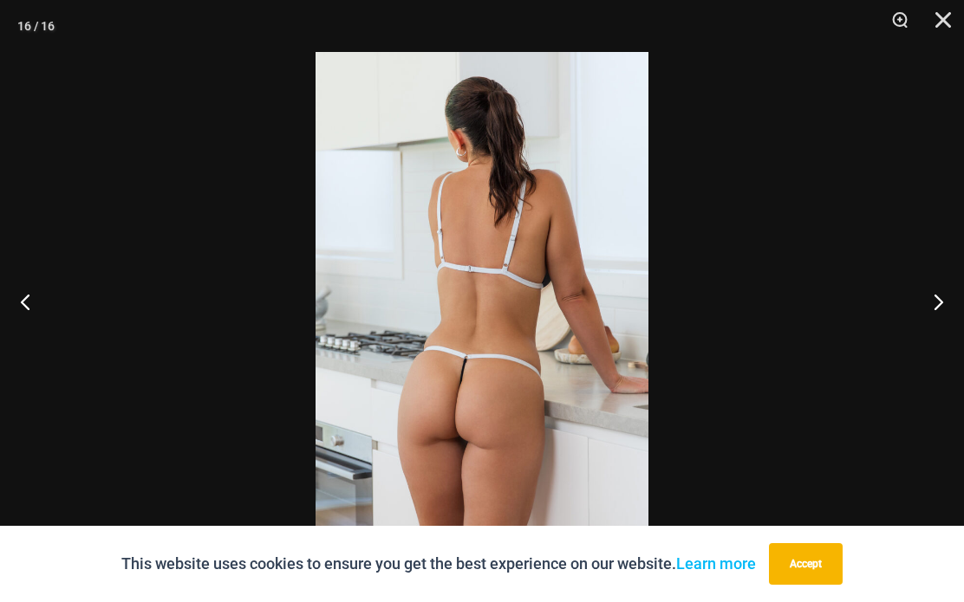
click at [937, 293] on button "Next" at bounding box center [931, 301] width 65 height 87
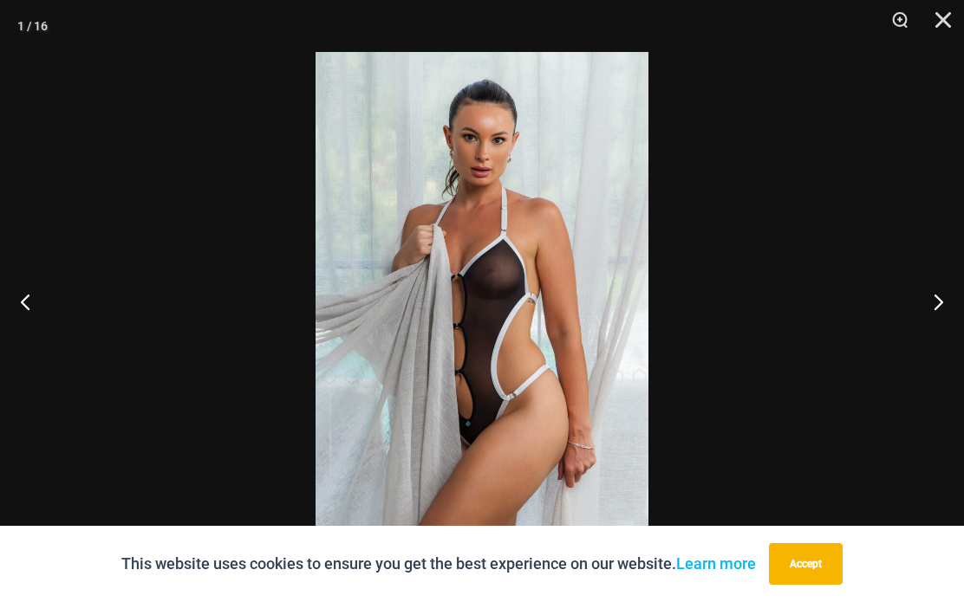
click at [953, 18] on button "Close" at bounding box center [936, 26] width 43 height 52
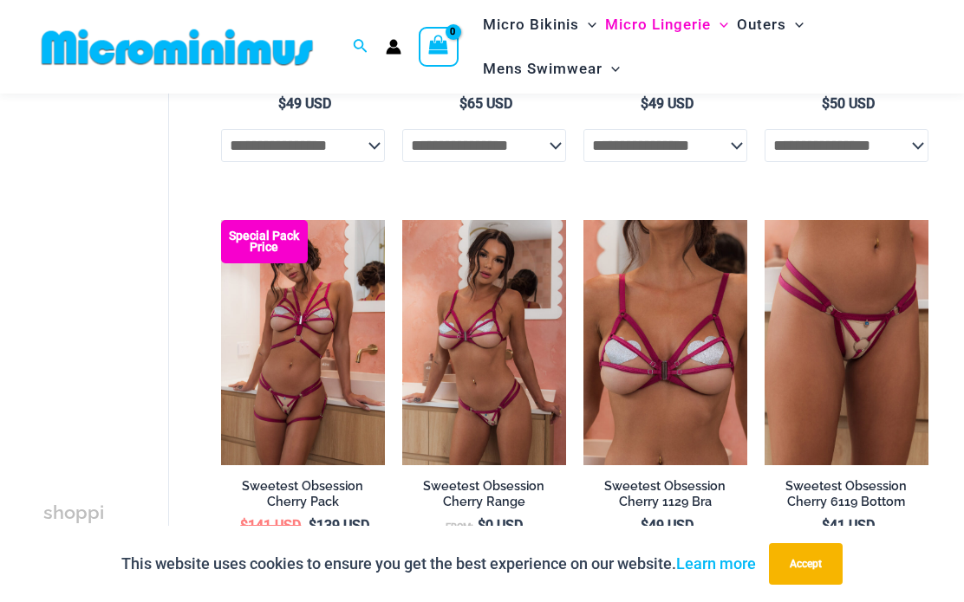
scroll to position [2014, 0]
